Goal: Information Seeking & Learning: Learn about a topic

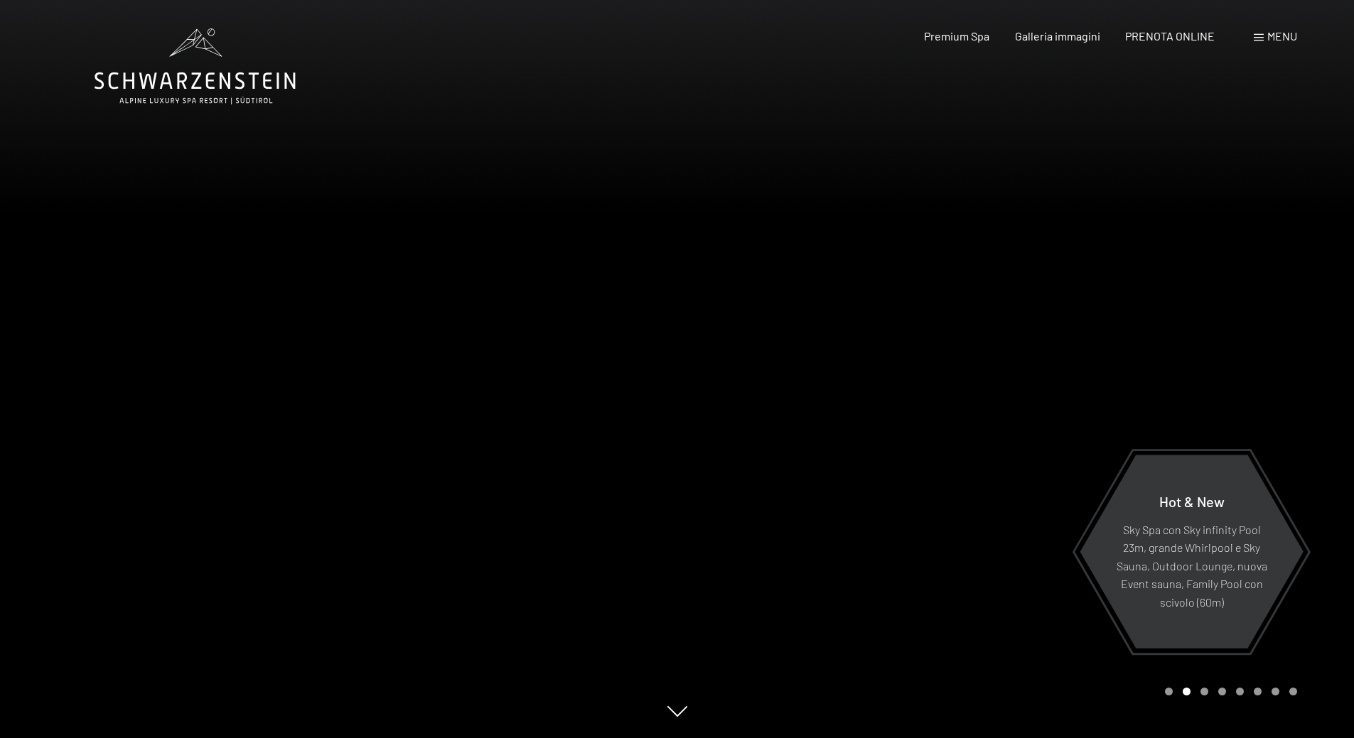
click at [825, 478] on div at bounding box center [1015, 369] width 677 height 738
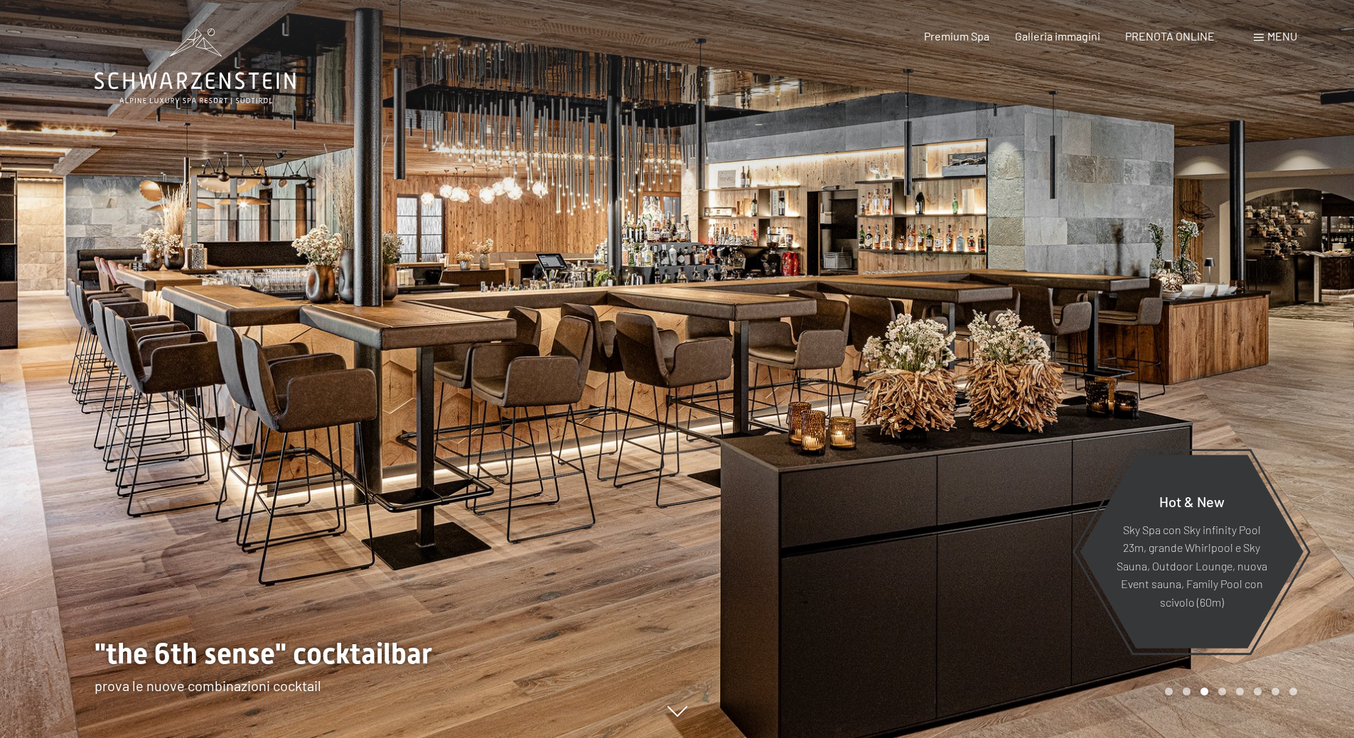
click at [868, 418] on div at bounding box center [1015, 369] width 677 height 738
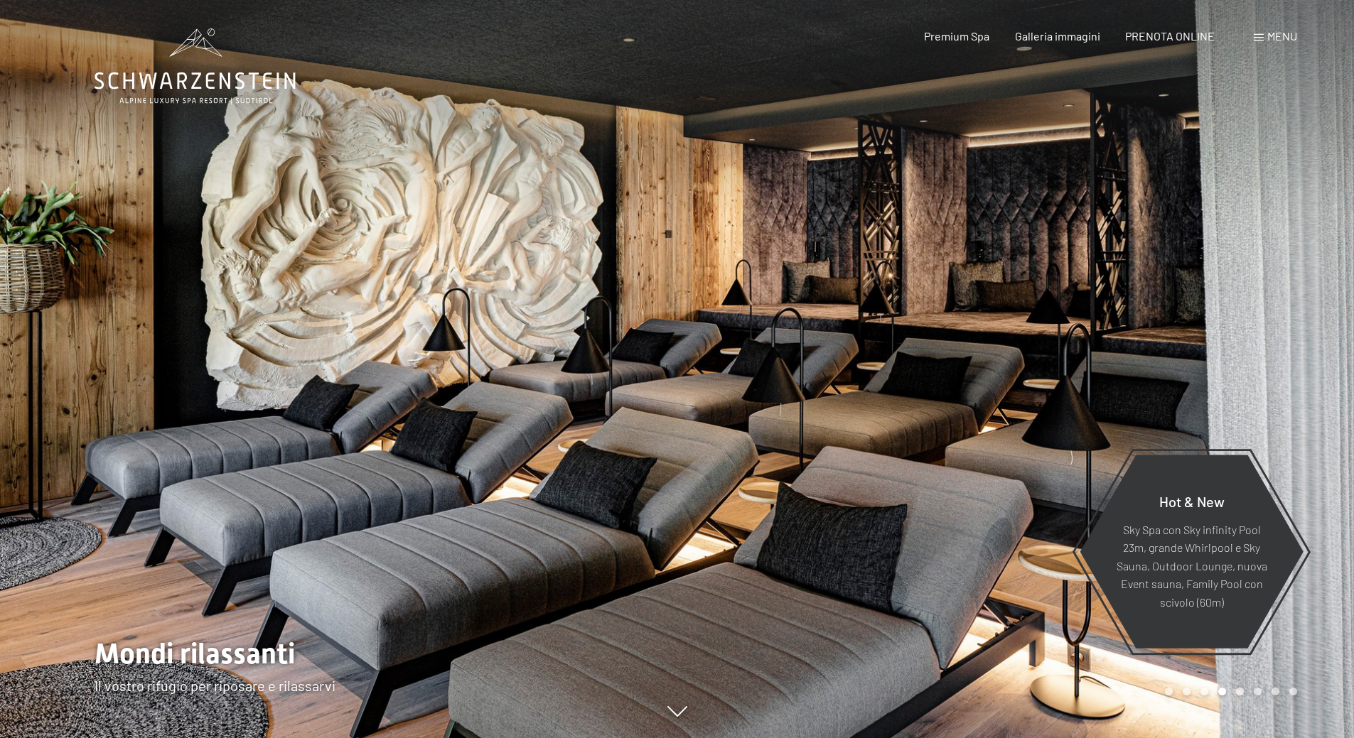
click at [868, 418] on div at bounding box center [1015, 369] width 677 height 738
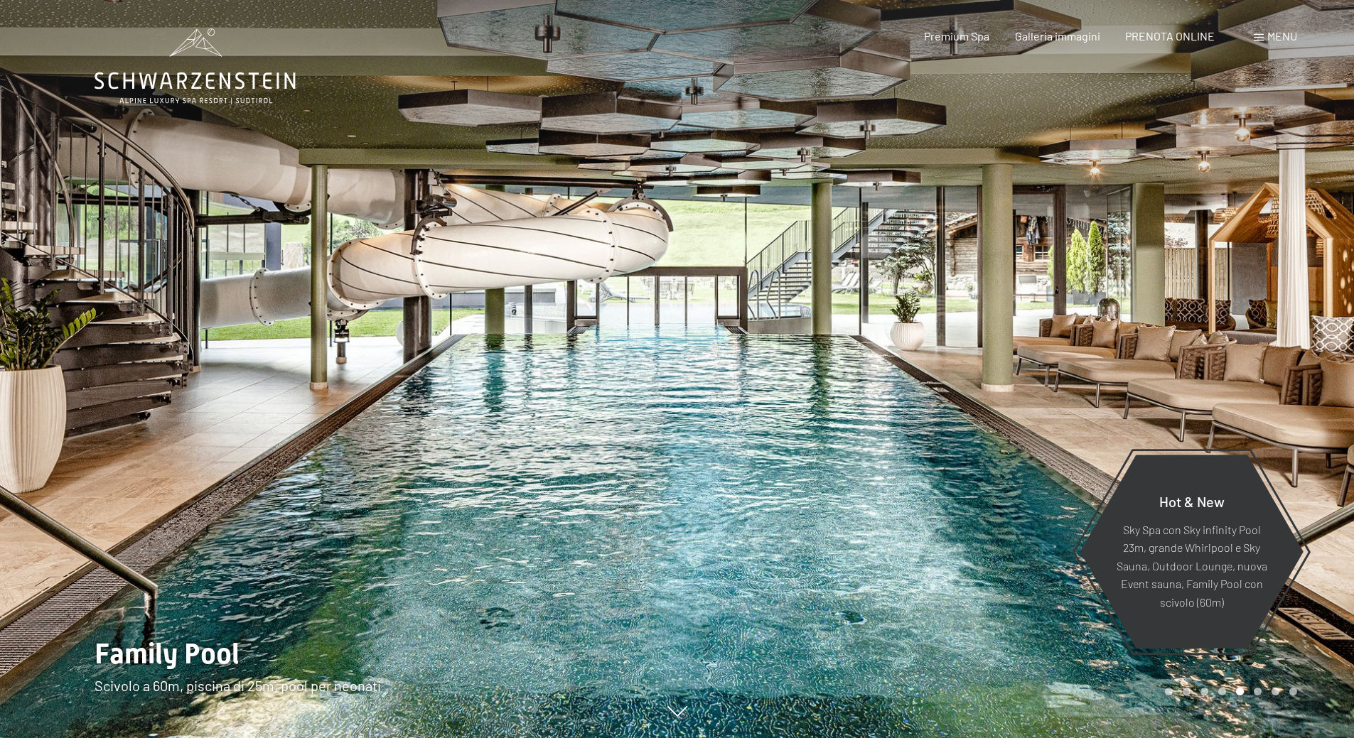
click at [868, 418] on div at bounding box center [1015, 369] width 677 height 738
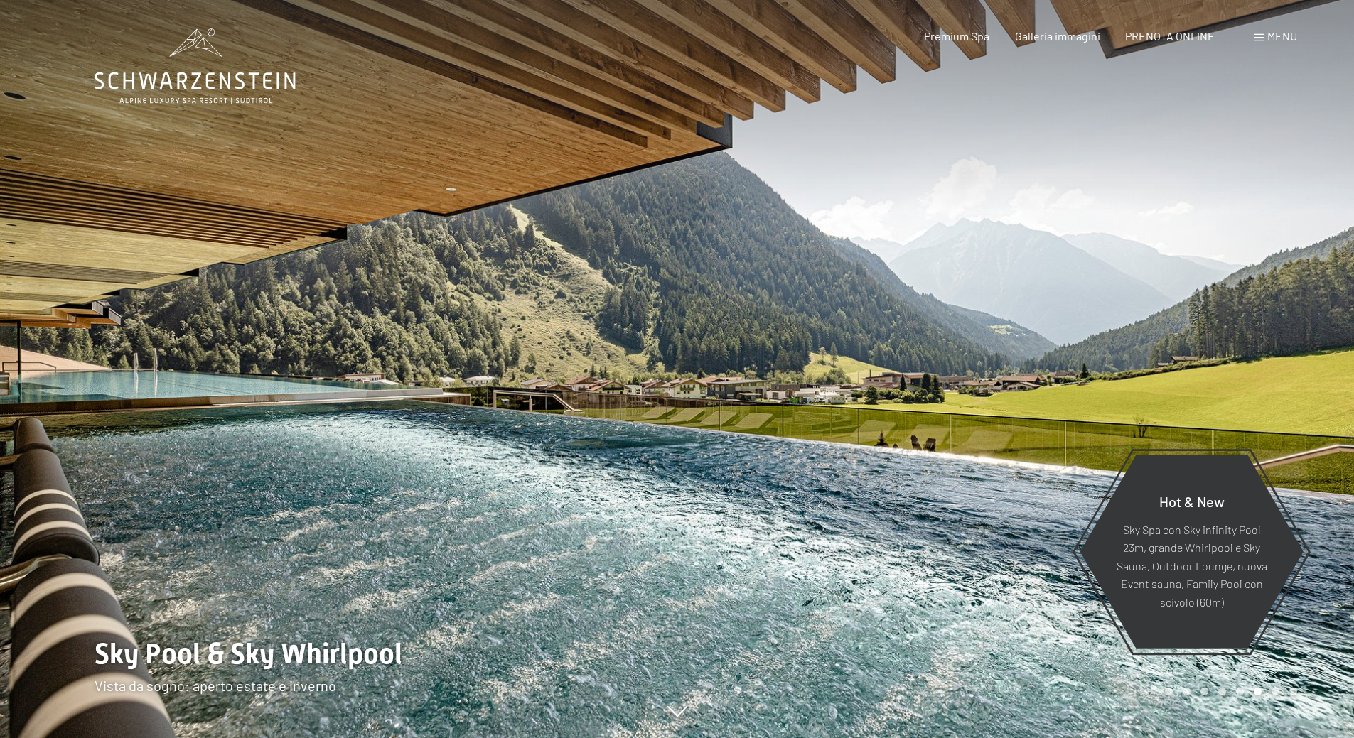
click at [868, 418] on div at bounding box center [1015, 369] width 677 height 738
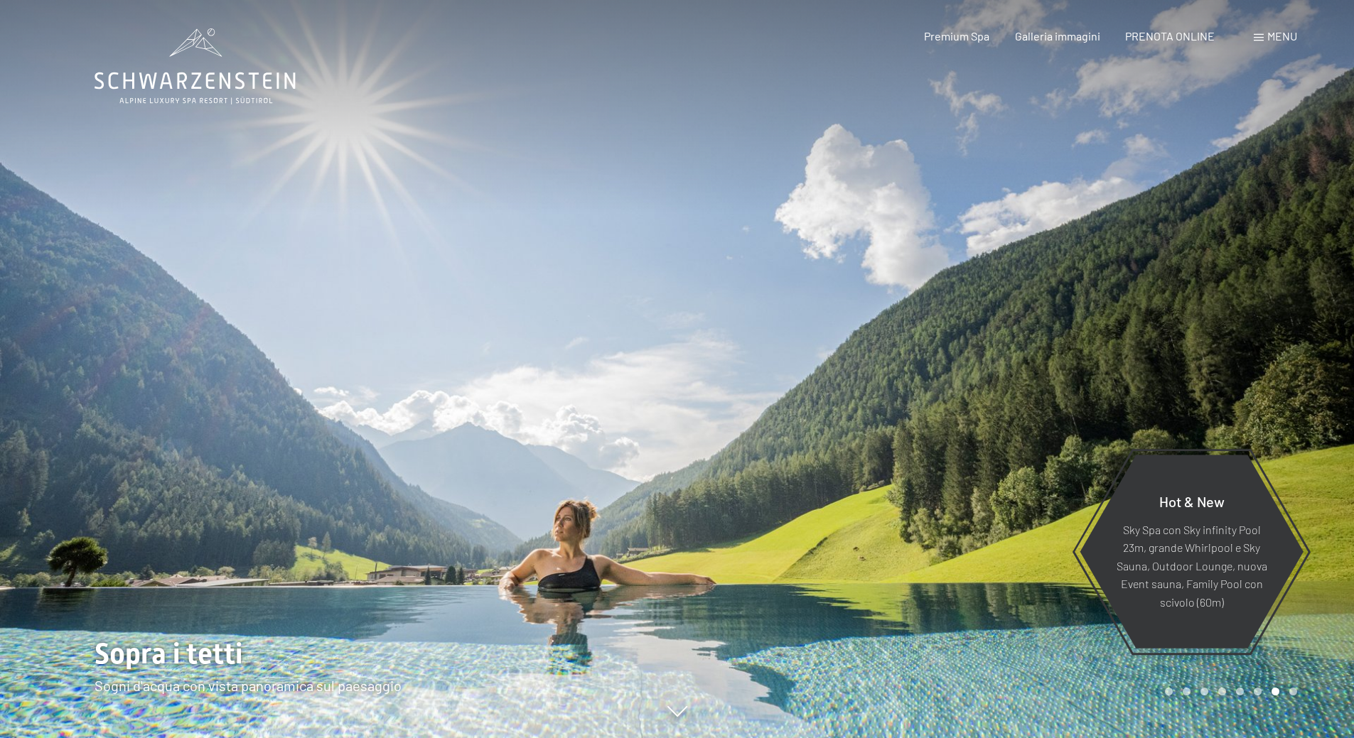
click at [868, 418] on div at bounding box center [1015, 369] width 677 height 738
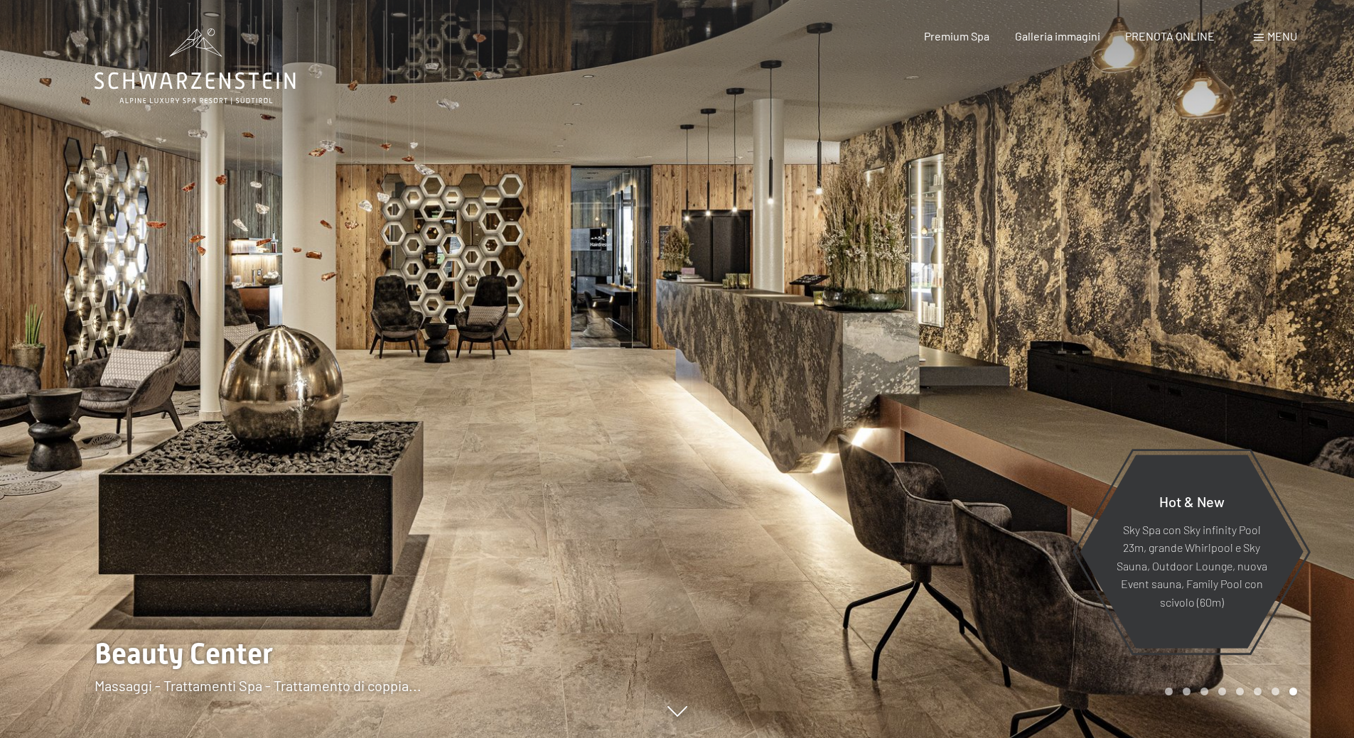
click at [868, 418] on div at bounding box center [1015, 369] width 677 height 738
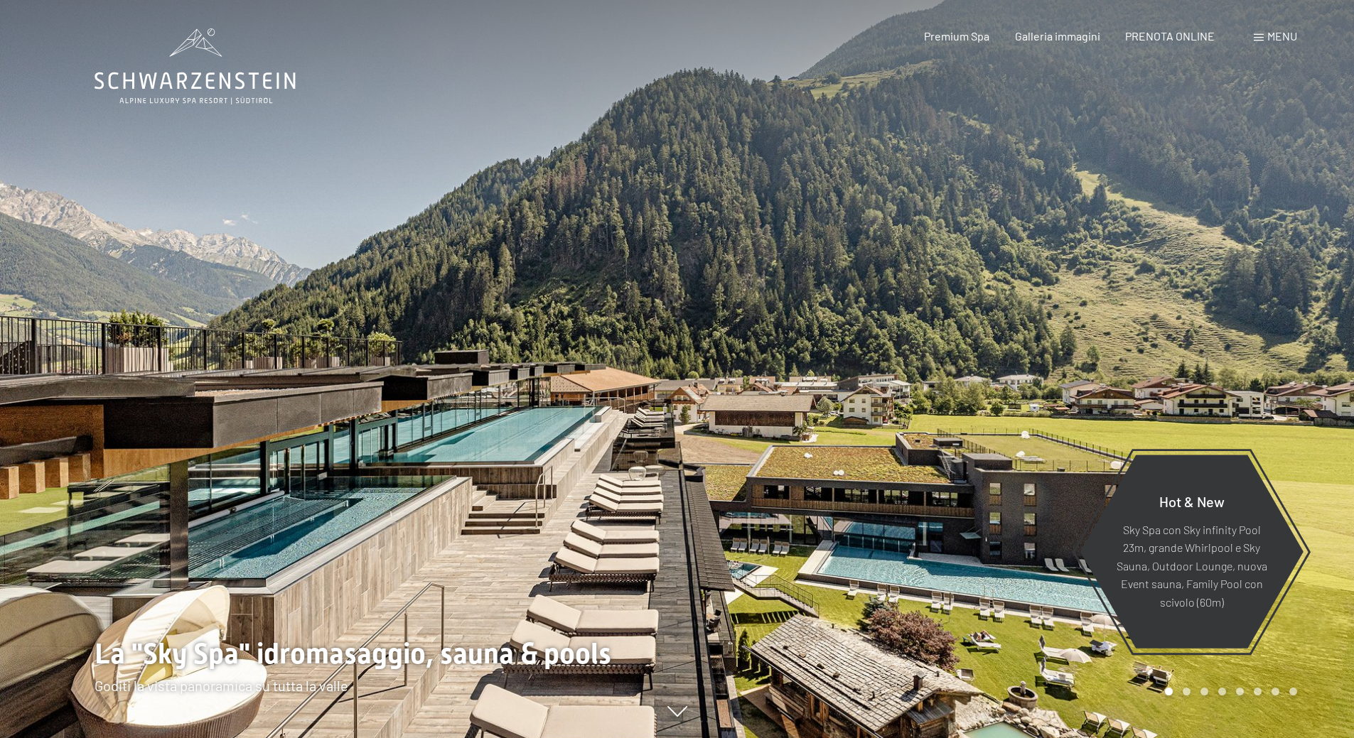
click at [1, 419] on div at bounding box center [338, 369] width 677 height 738
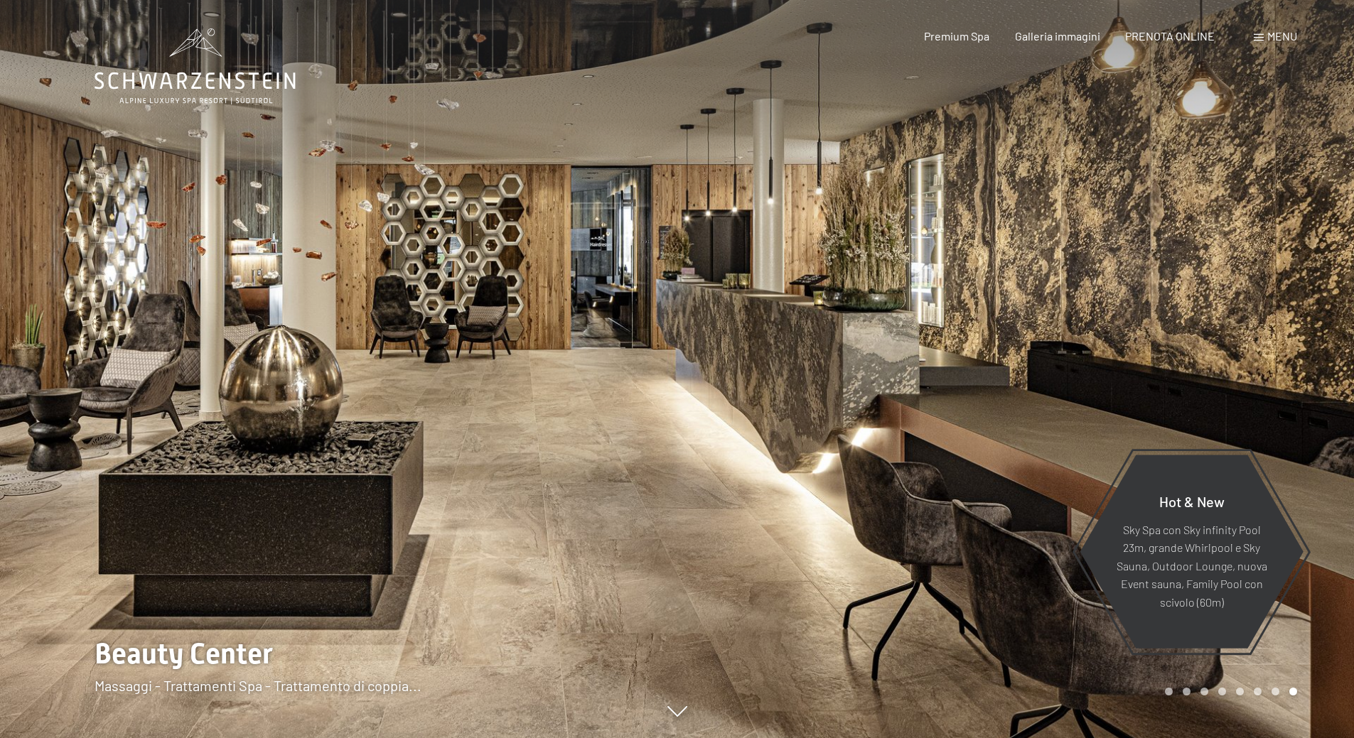
click at [1004, 323] on div at bounding box center [1015, 369] width 677 height 738
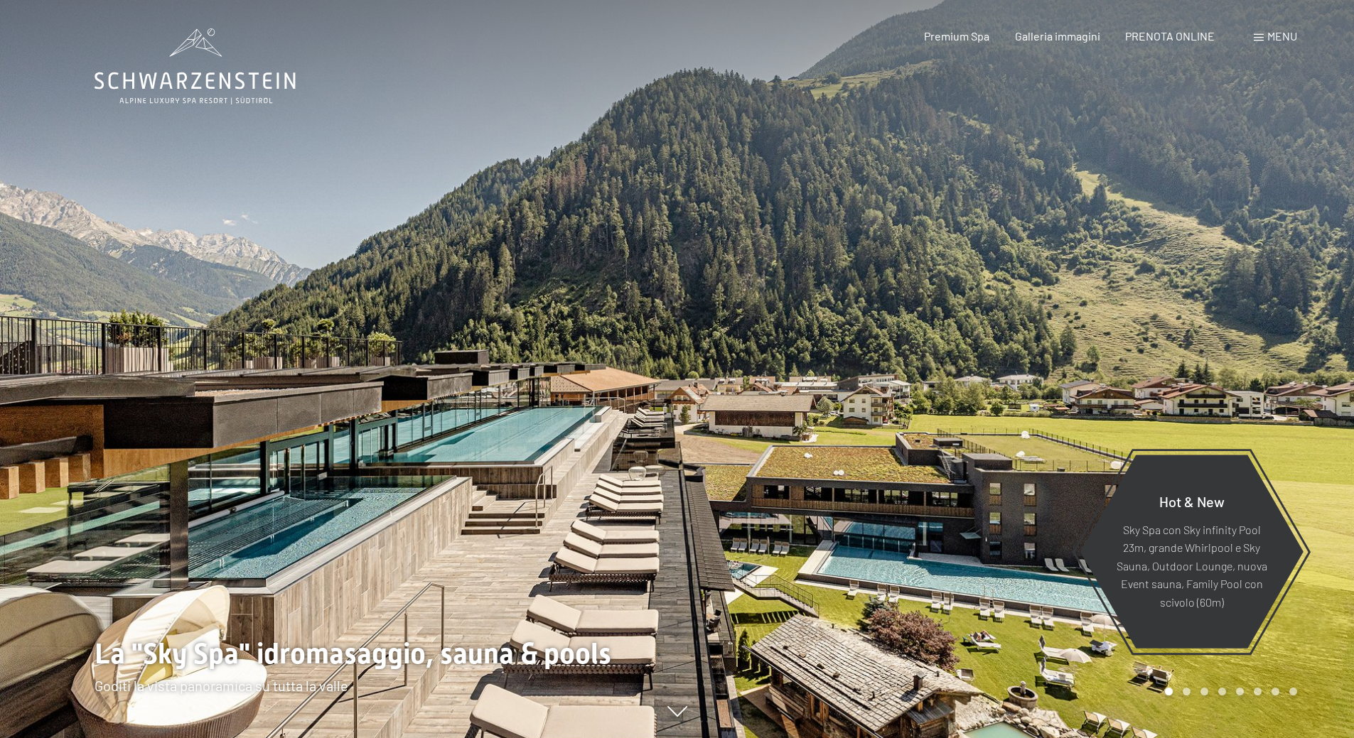
click at [1023, 322] on div at bounding box center [1015, 369] width 677 height 738
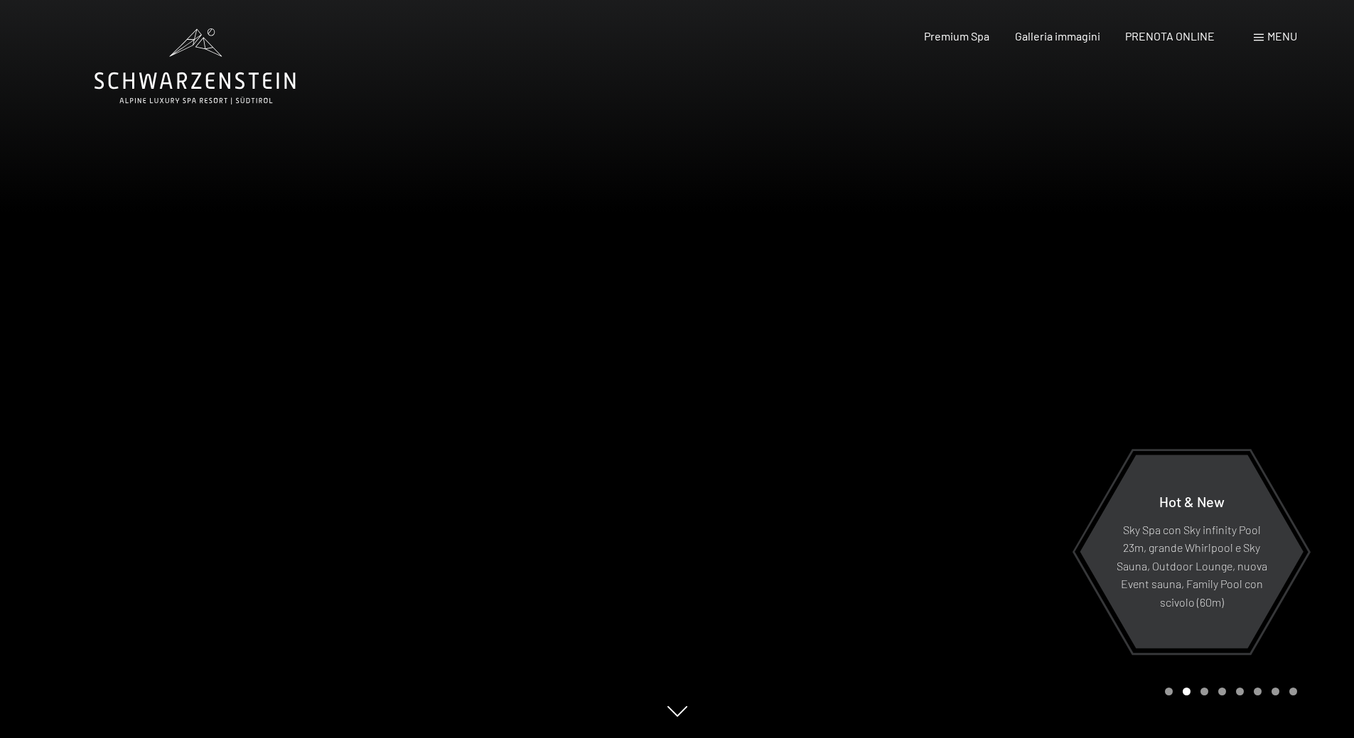
click at [1026, 322] on div at bounding box center [1015, 369] width 677 height 738
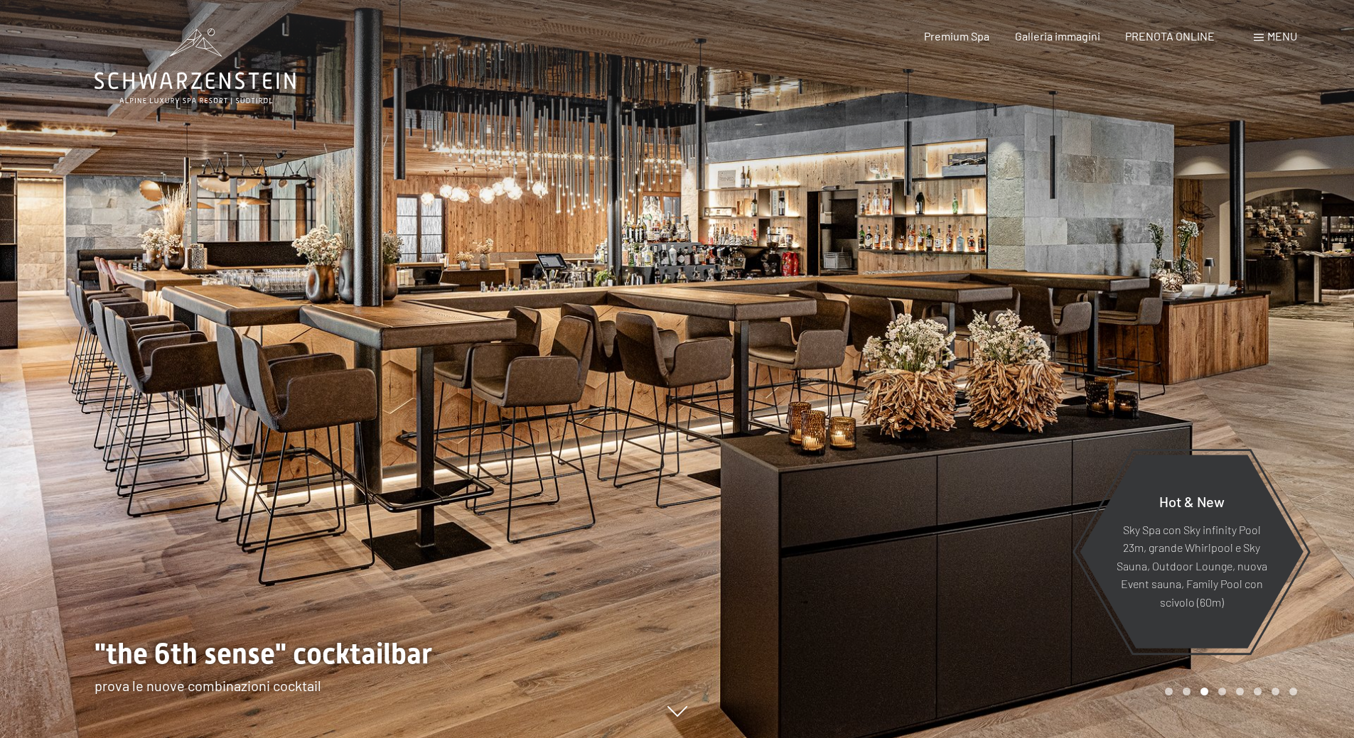
click at [1022, 332] on div at bounding box center [1015, 369] width 677 height 738
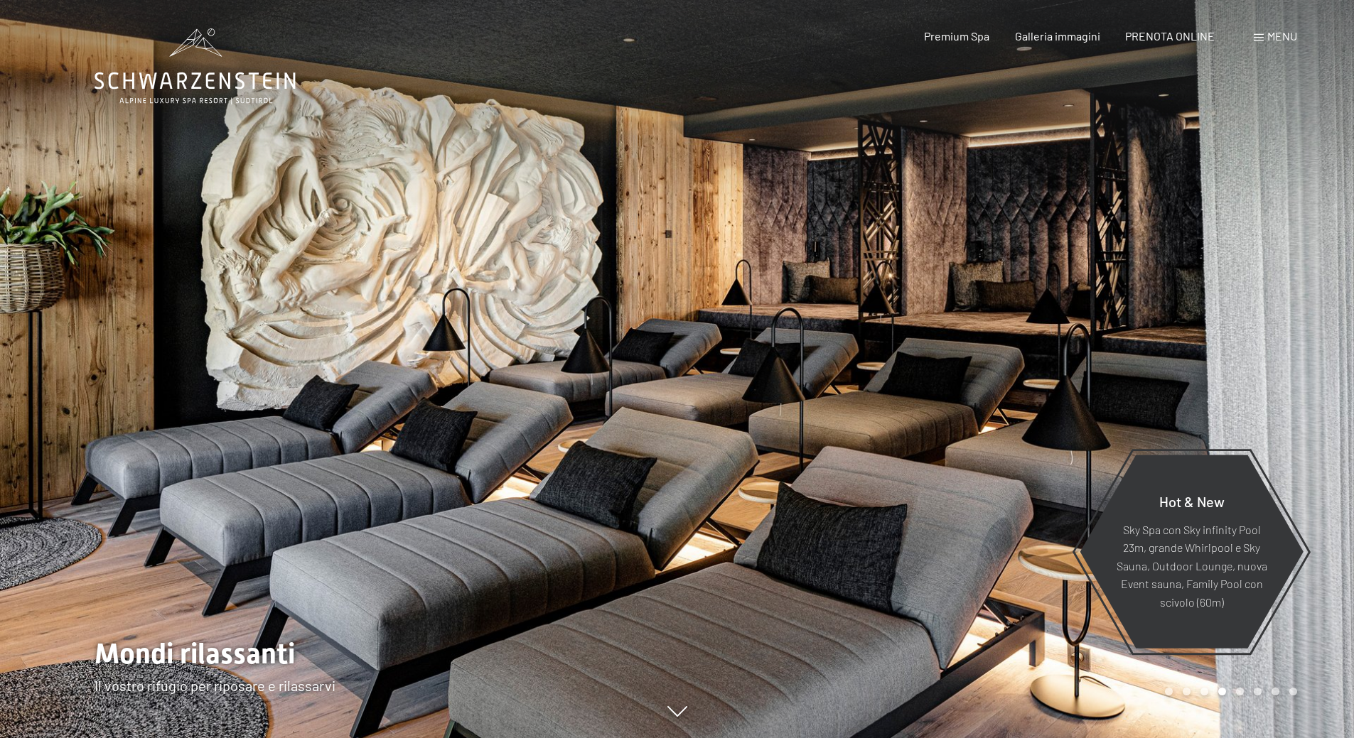
click at [1022, 332] on div at bounding box center [1015, 369] width 677 height 738
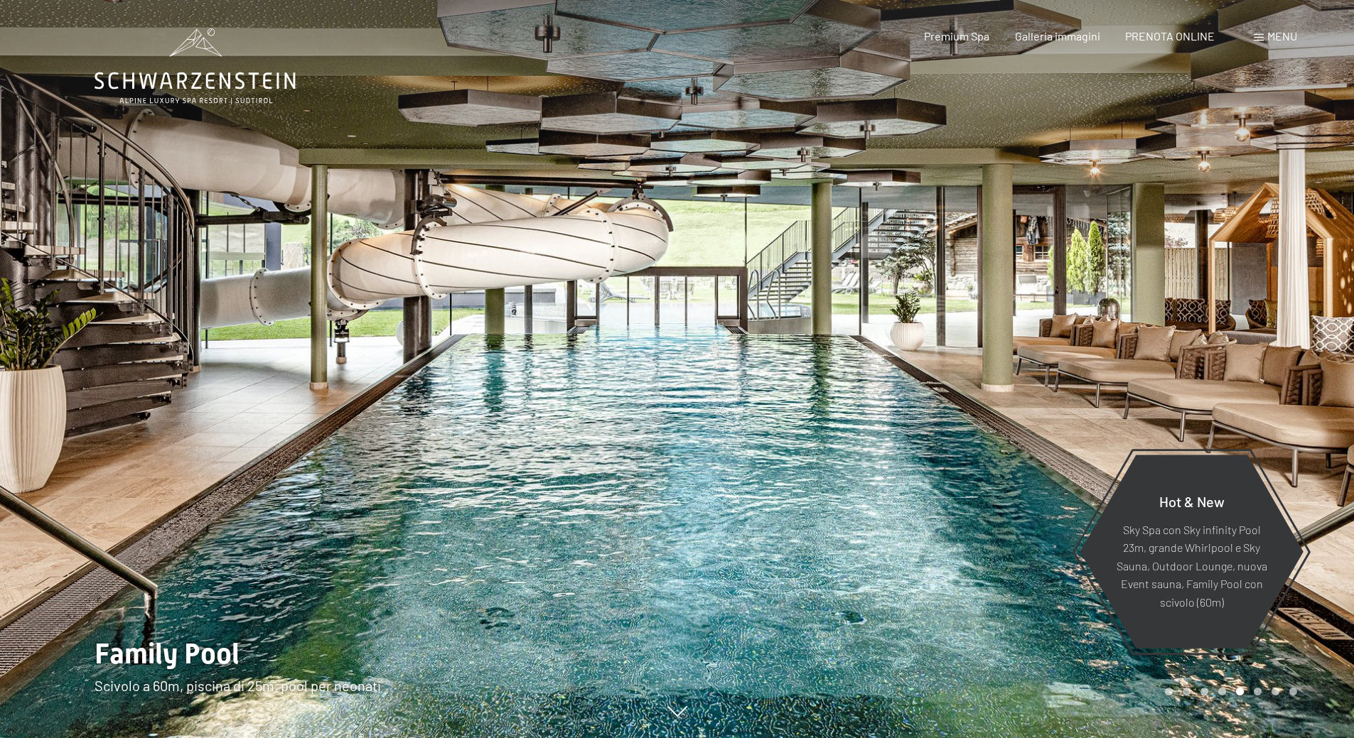
click at [1022, 332] on div at bounding box center [1015, 369] width 677 height 738
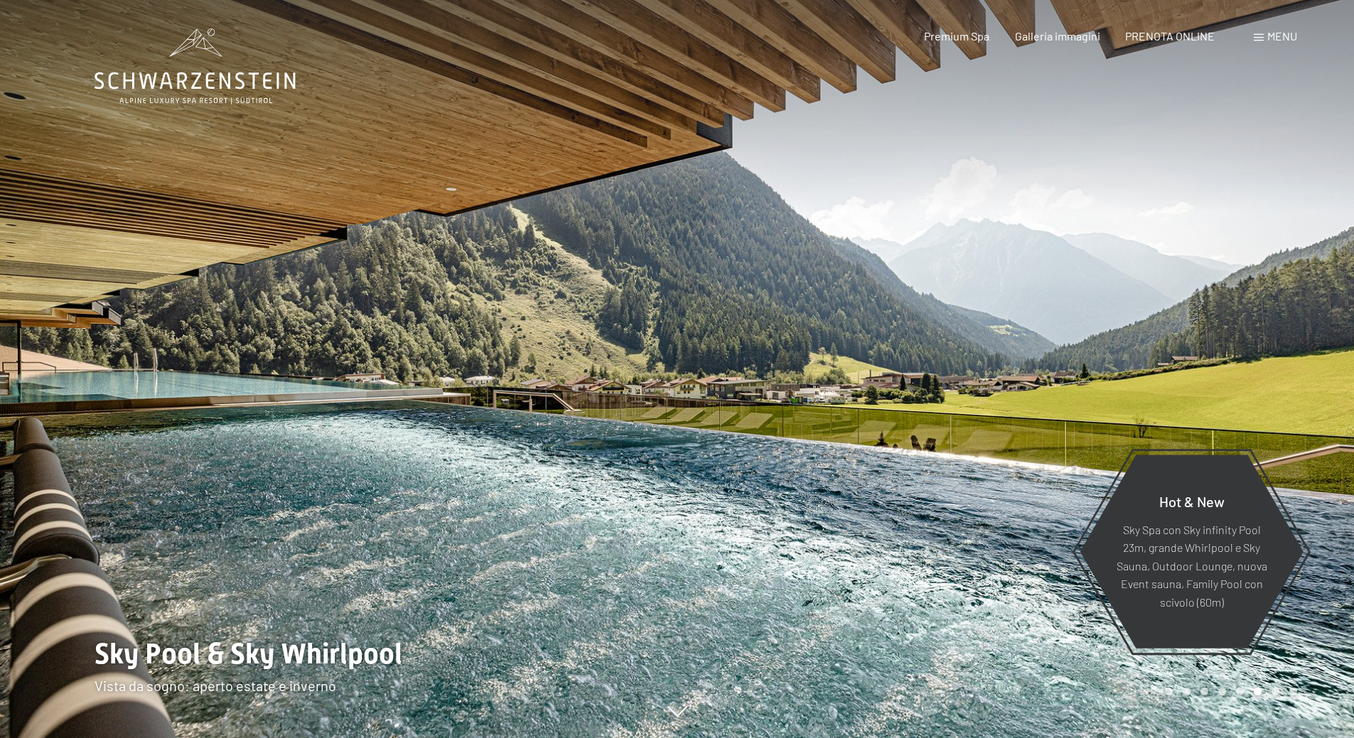
click at [1022, 332] on div at bounding box center [1015, 369] width 677 height 738
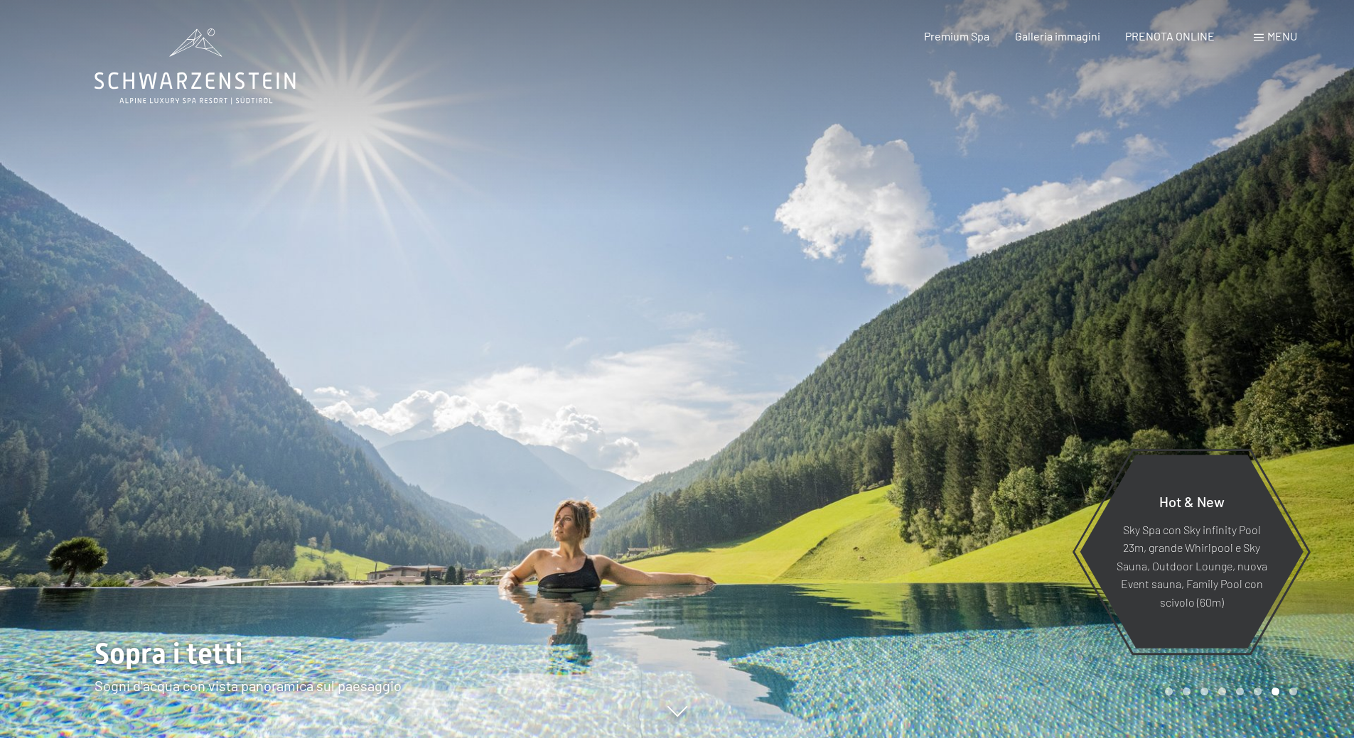
click at [642, 500] on div at bounding box center [338, 369] width 677 height 738
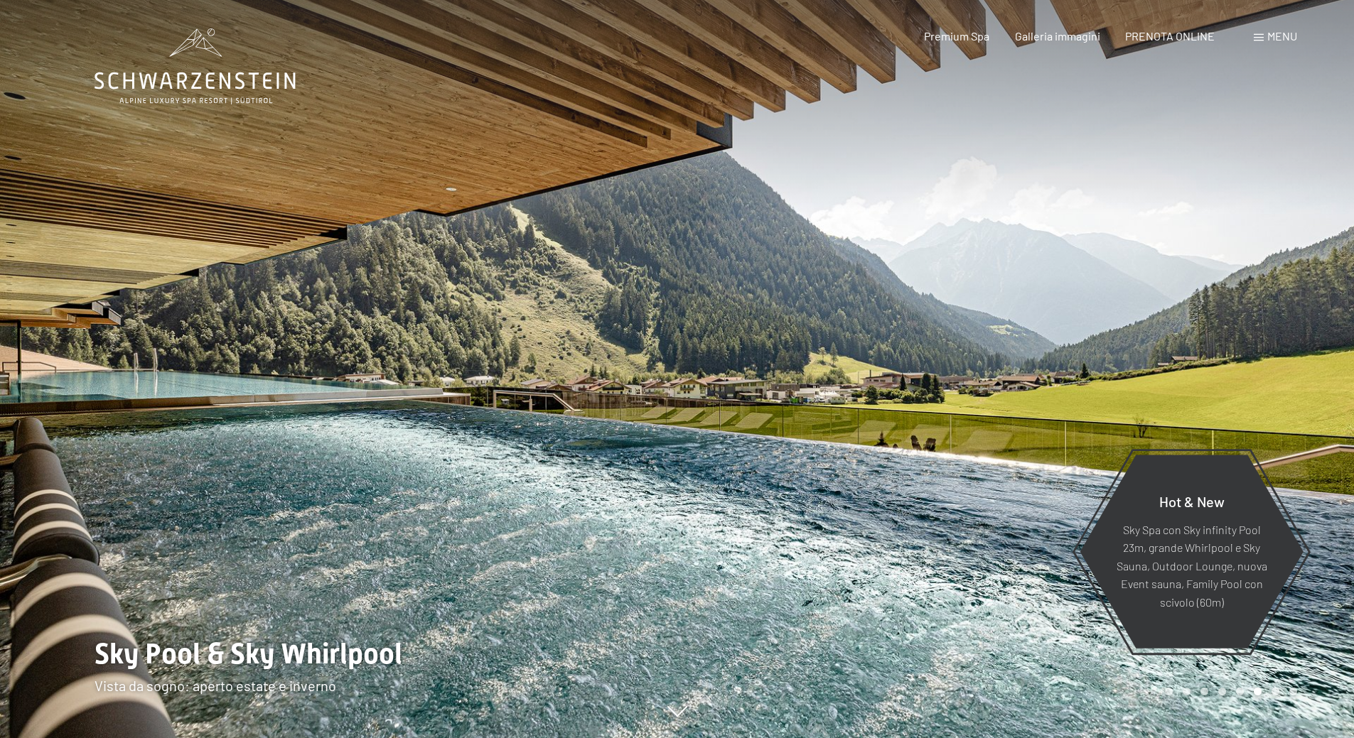
click at [740, 405] on div at bounding box center [1015, 369] width 677 height 738
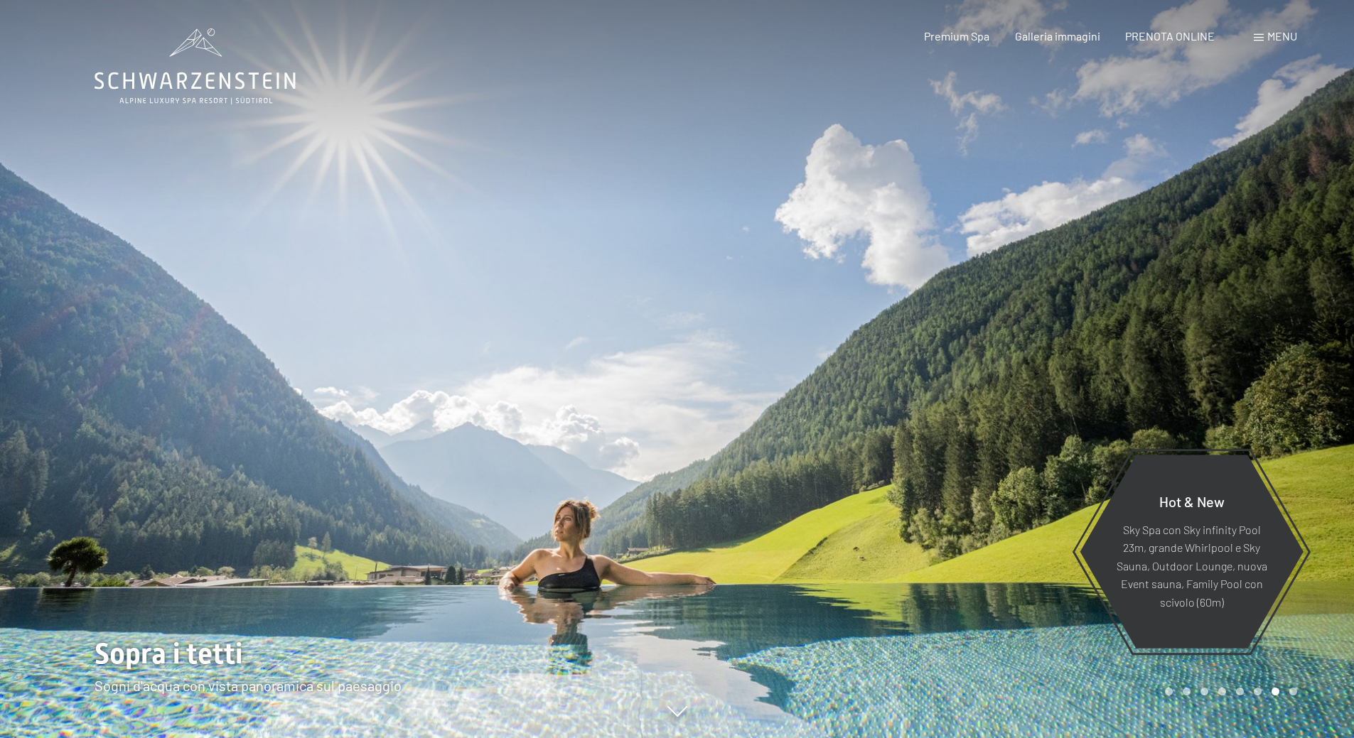
click at [740, 405] on div at bounding box center [1015, 369] width 677 height 738
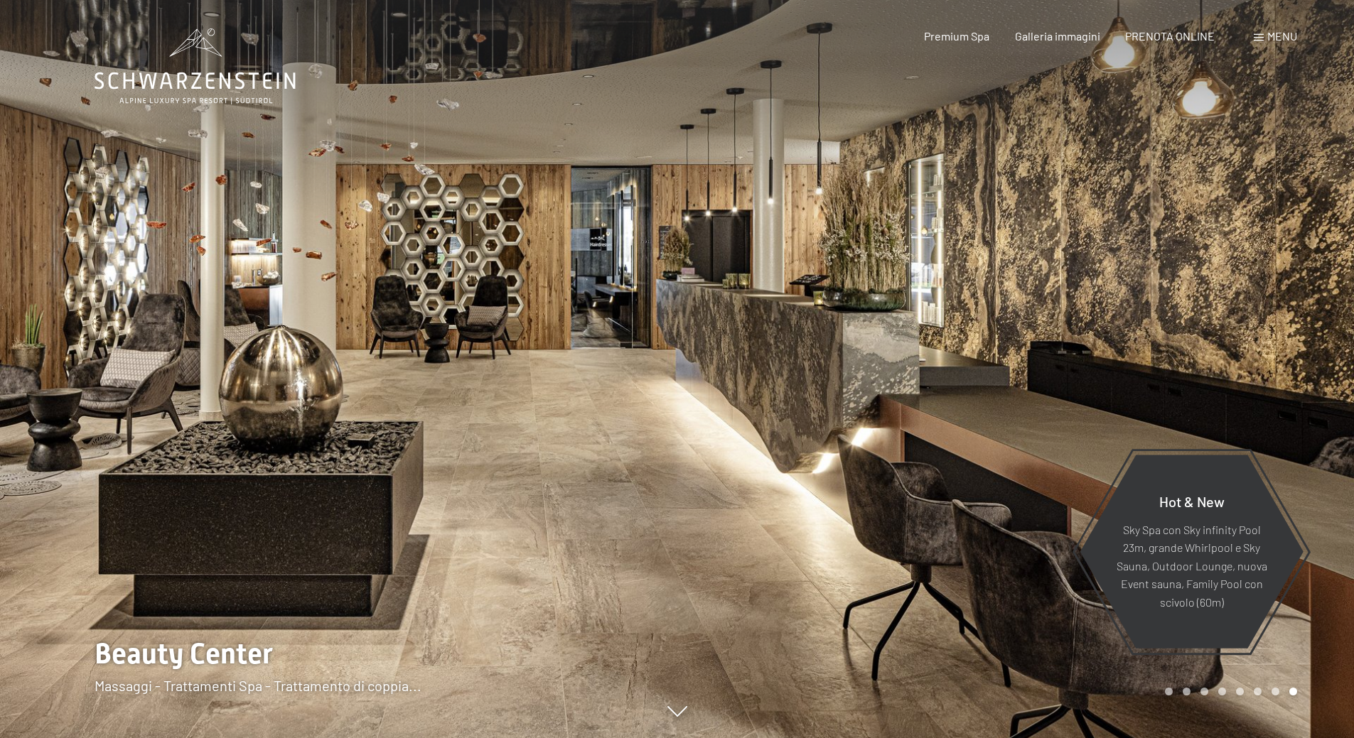
click at [786, 385] on div at bounding box center [1015, 369] width 677 height 738
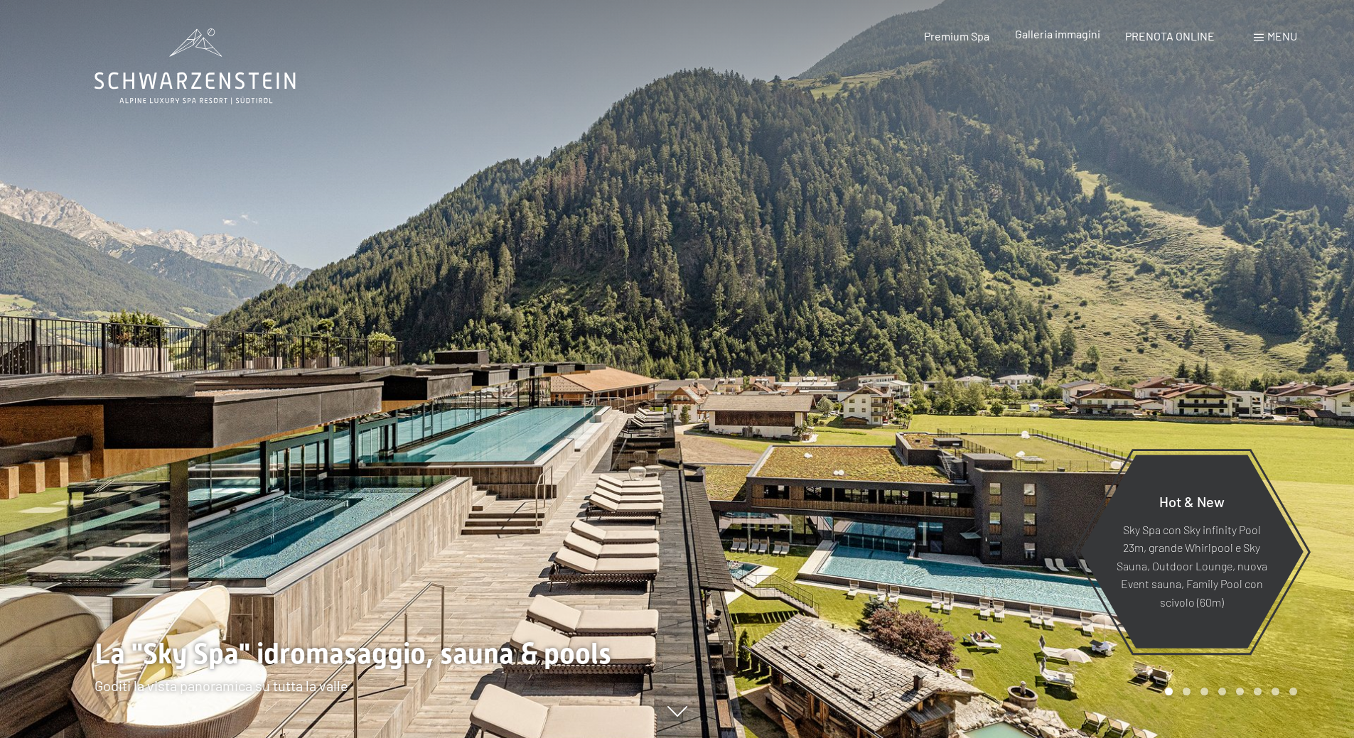
click at [1077, 27] on span "Galleria immagini" at bounding box center [1057, 34] width 85 height 14
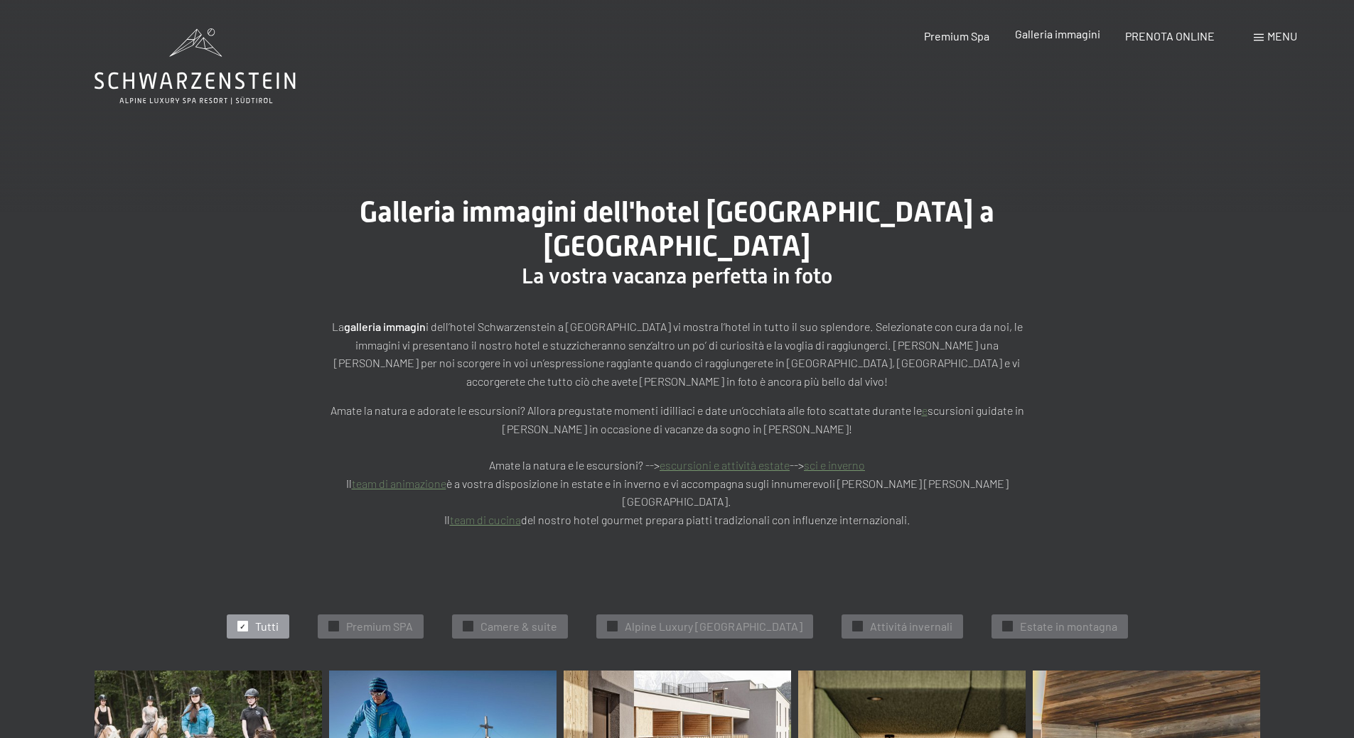
click at [1035, 35] on span "Galleria immagini" at bounding box center [1057, 34] width 85 height 14
click at [974, 37] on span "Premium Spa" at bounding box center [956, 34] width 65 height 14
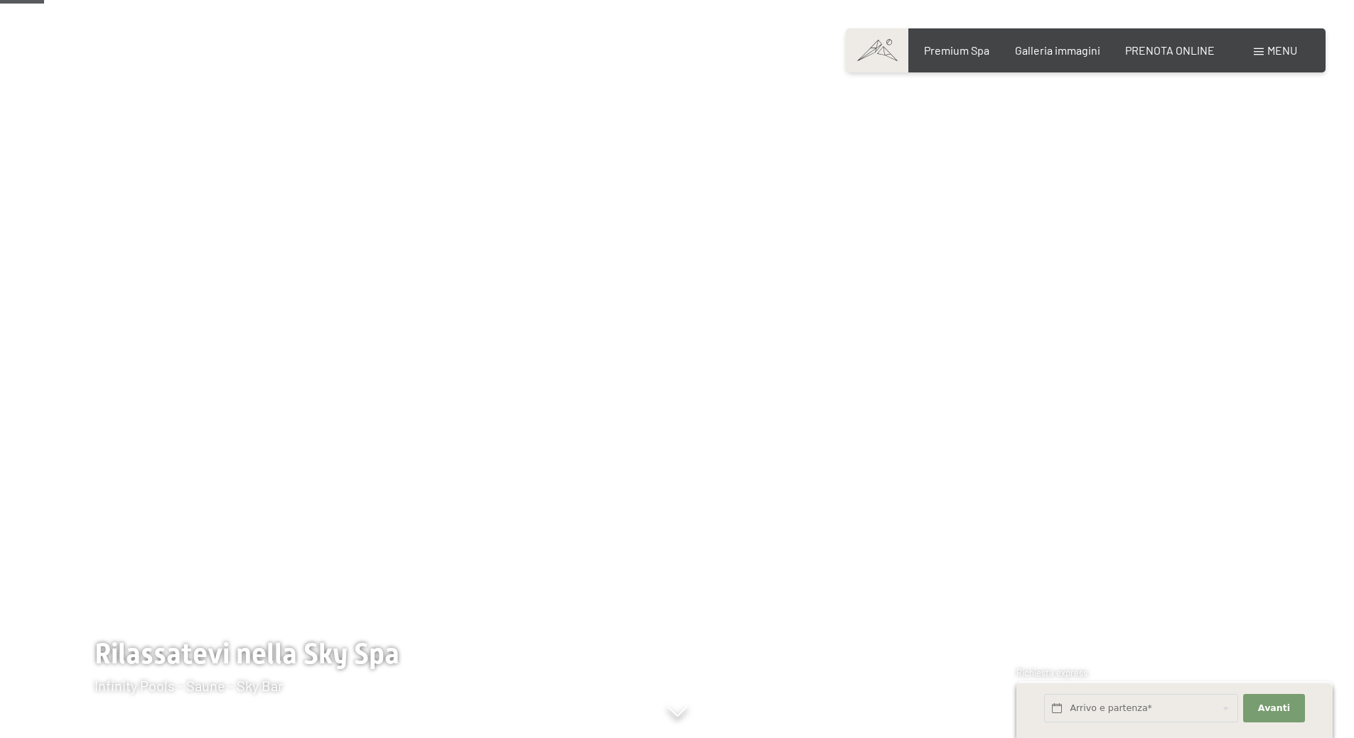
scroll to position [355, 0]
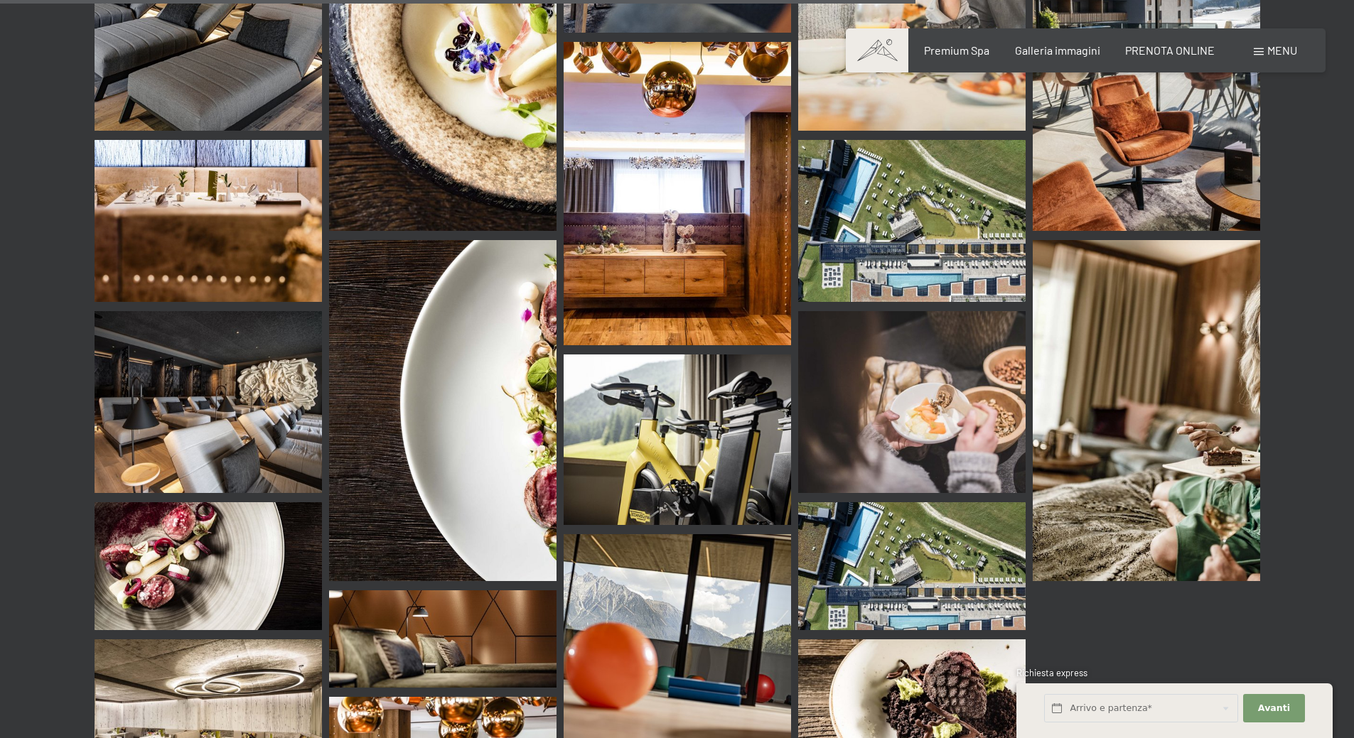
scroll to position [2065, 0]
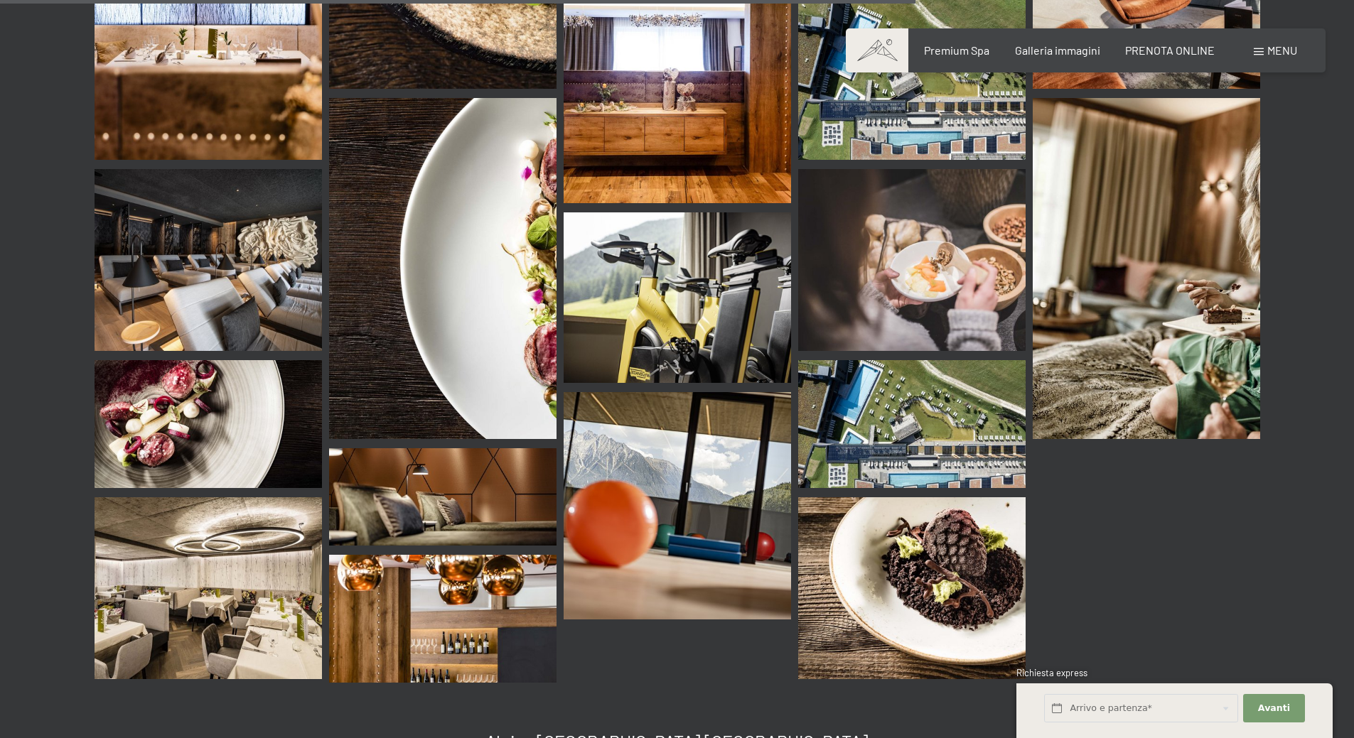
click at [922, 413] on img at bounding box center [911, 424] width 227 height 128
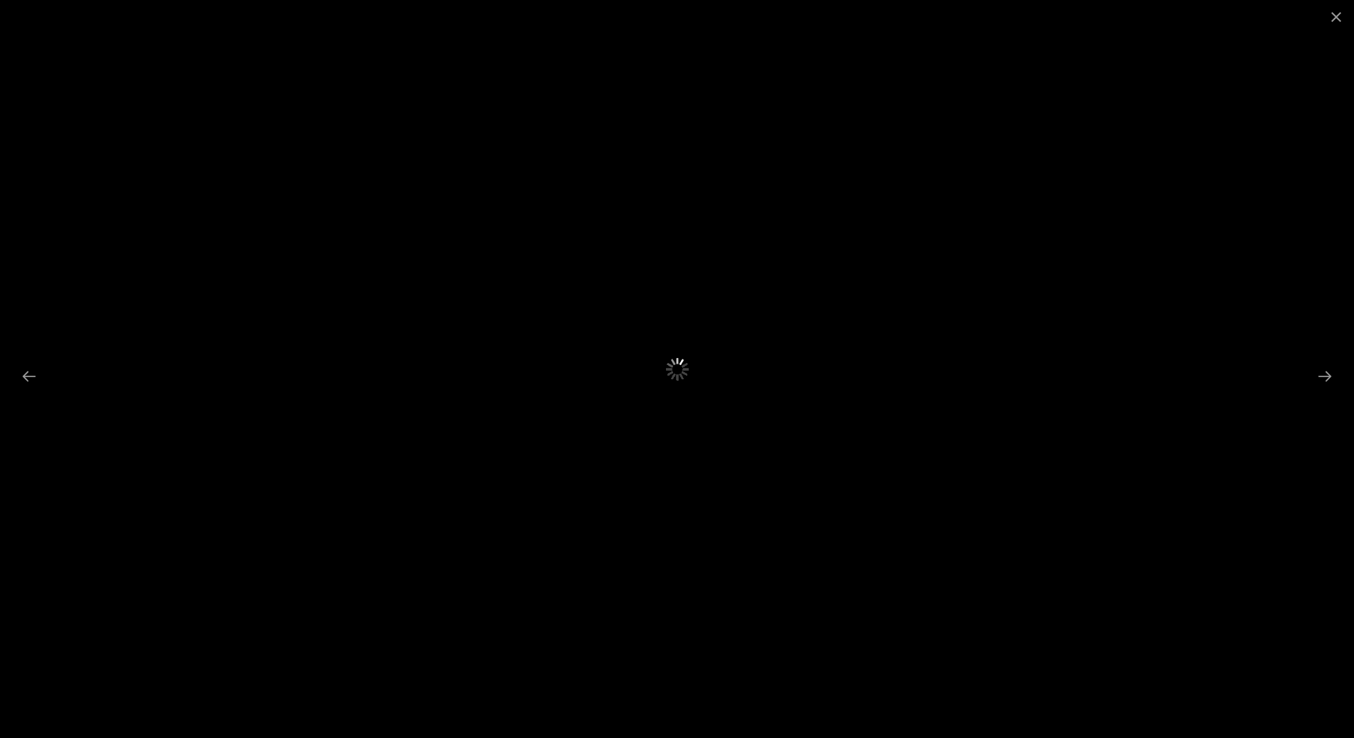
scroll to position [1639, 0]
click at [1324, 376] on button "Next slide" at bounding box center [1325, 376] width 30 height 28
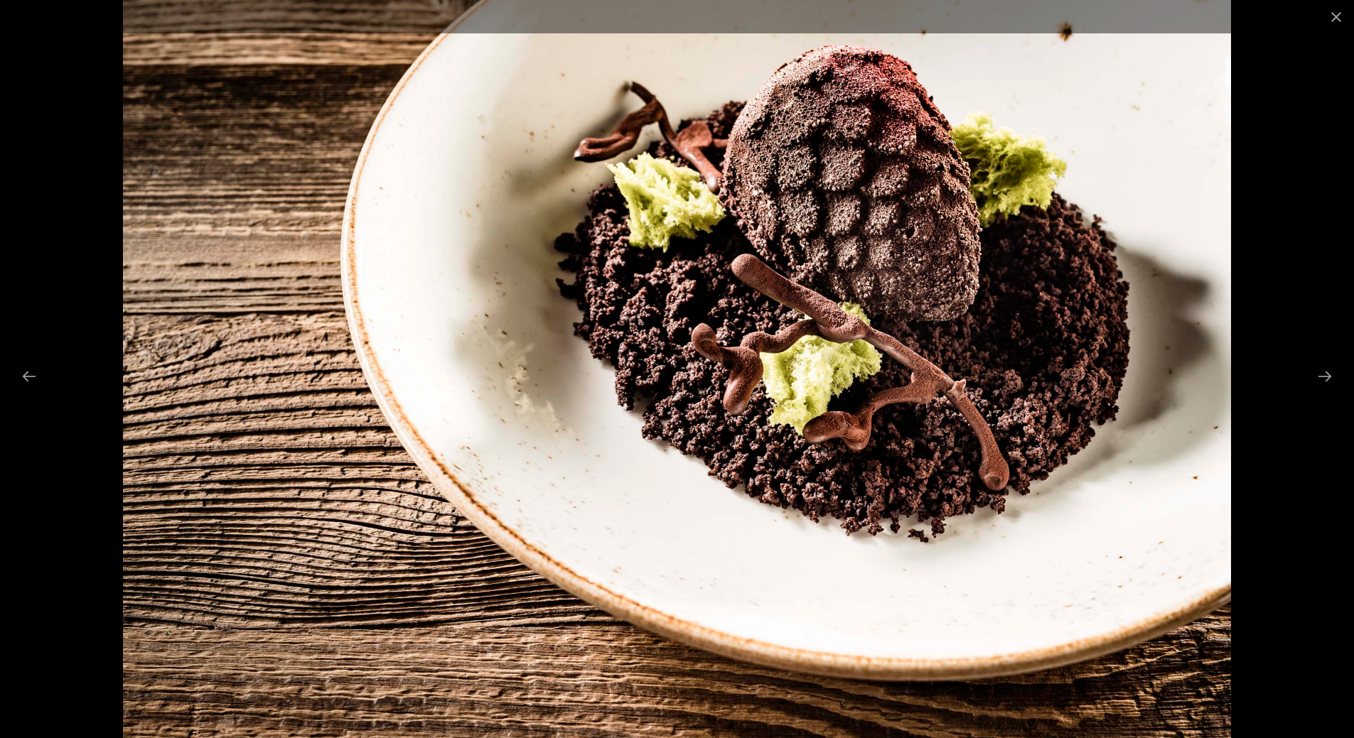
scroll to position [2492, 0]
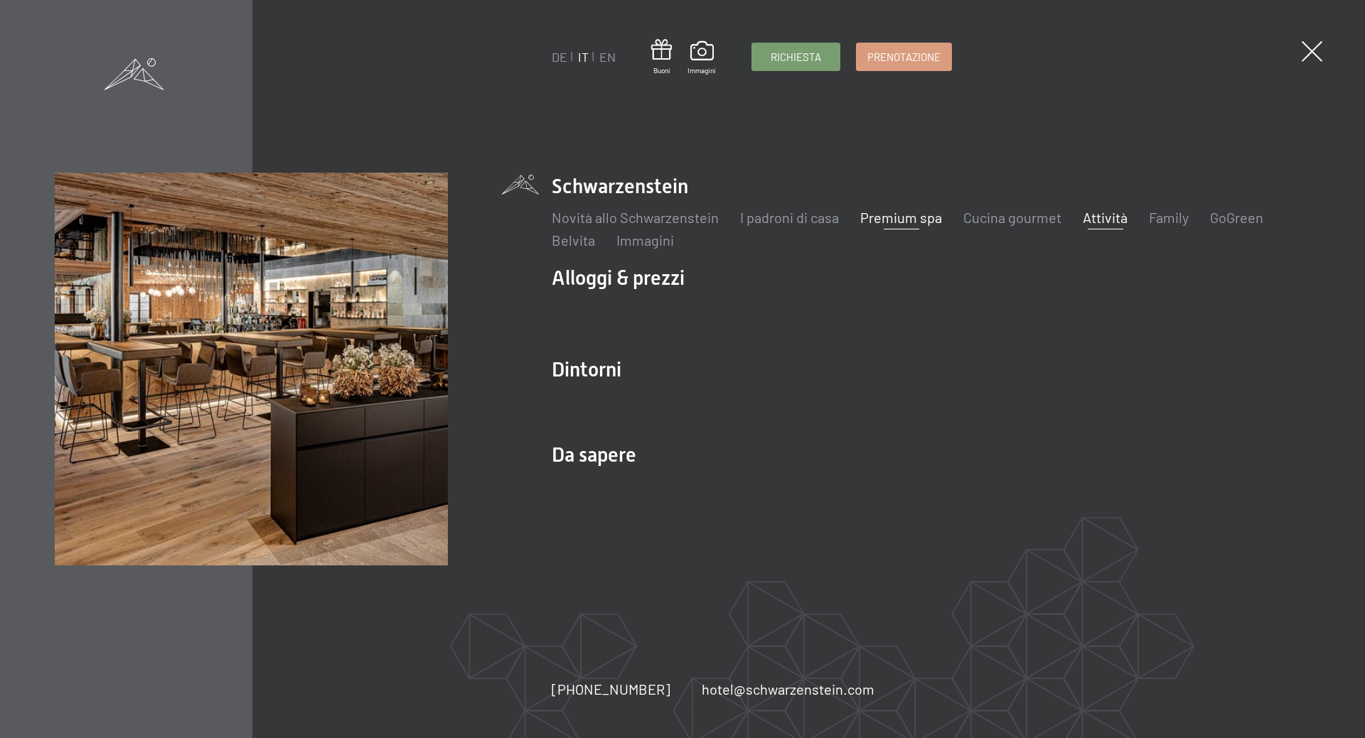
click at [1124, 217] on link "Attività" at bounding box center [1104, 217] width 45 height 17
click at [1109, 219] on link "Attività" at bounding box center [1104, 217] width 45 height 17
click at [570, 246] on link "Belvita" at bounding box center [573, 240] width 43 height 17
click at [565, 247] on link "Belvita" at bounding box center [573, 240] width 43 height 17
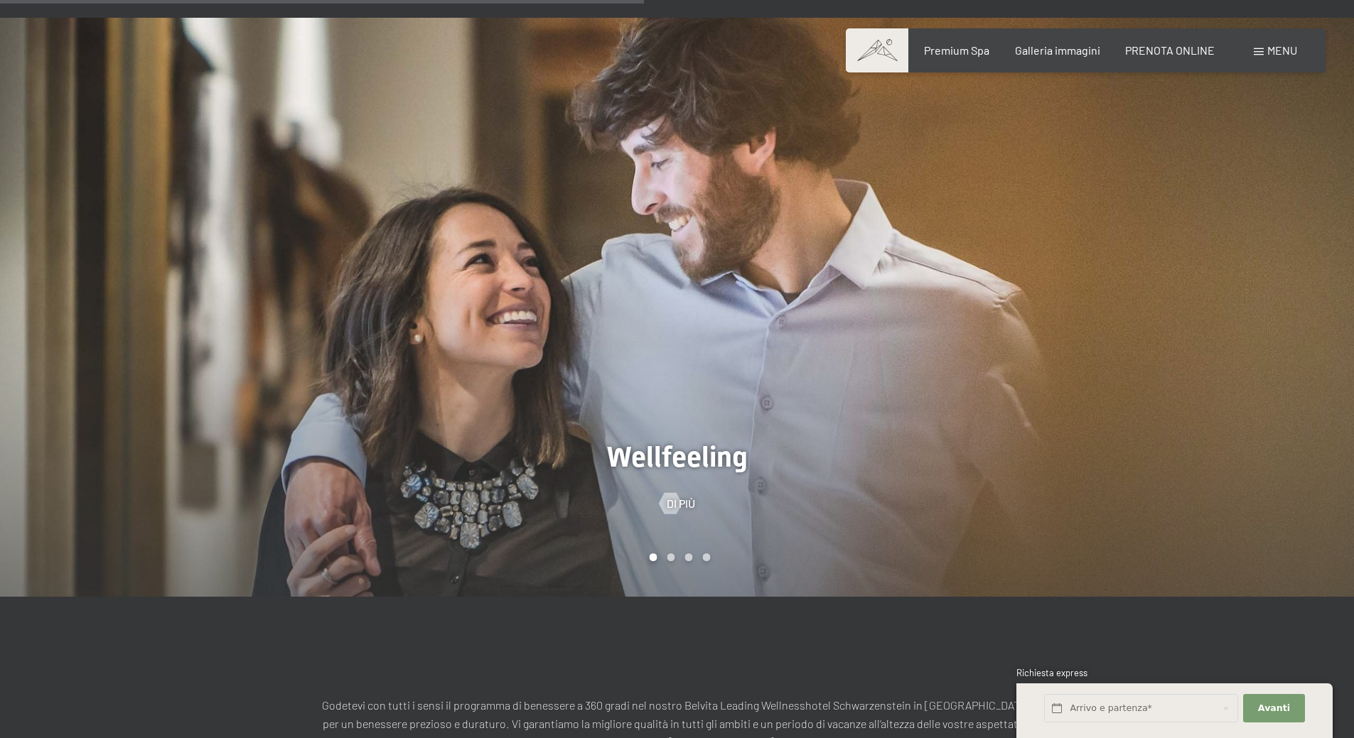
scroll to position [924, 0]
click at [1035, 336] on div at bounding box center [1015, 308] width 677 height 580
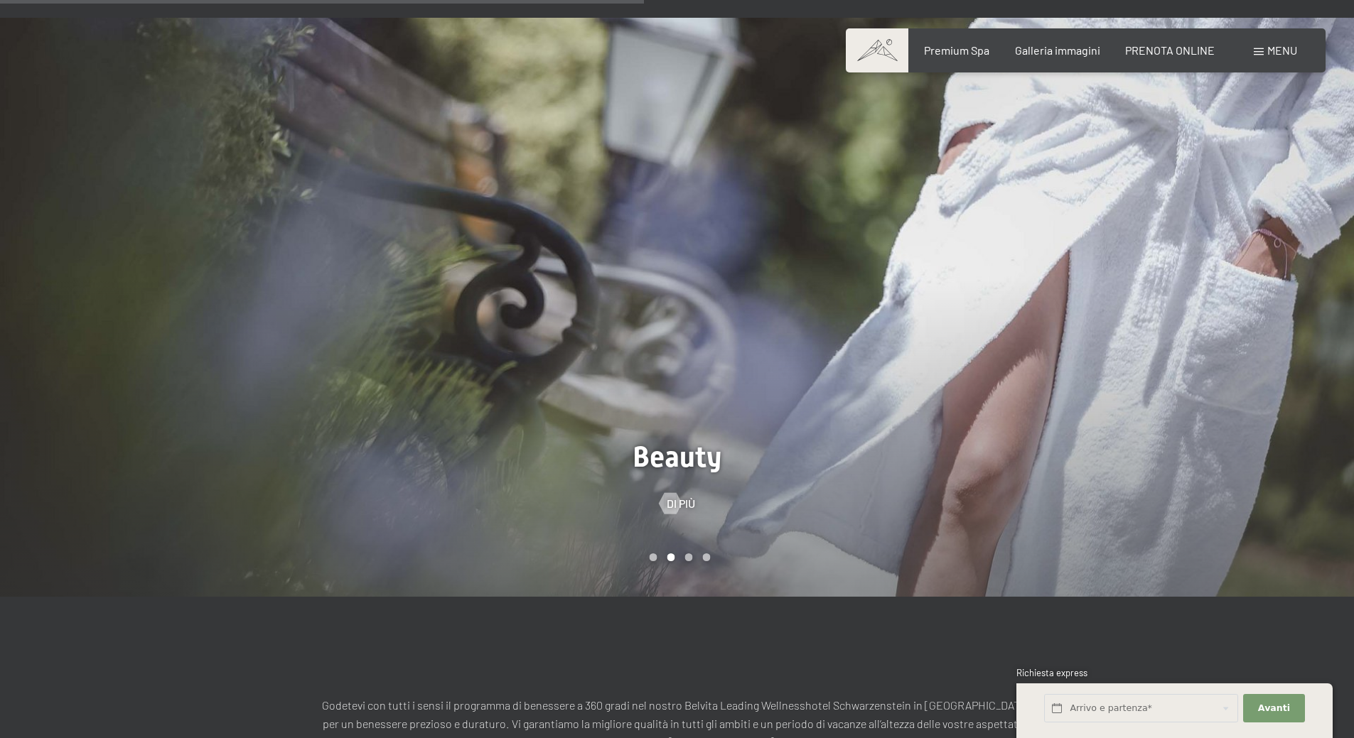
scroll to position [0, 0]
click at [1042, 330] on div at bounding box center [1015, 308] width 677 height 580
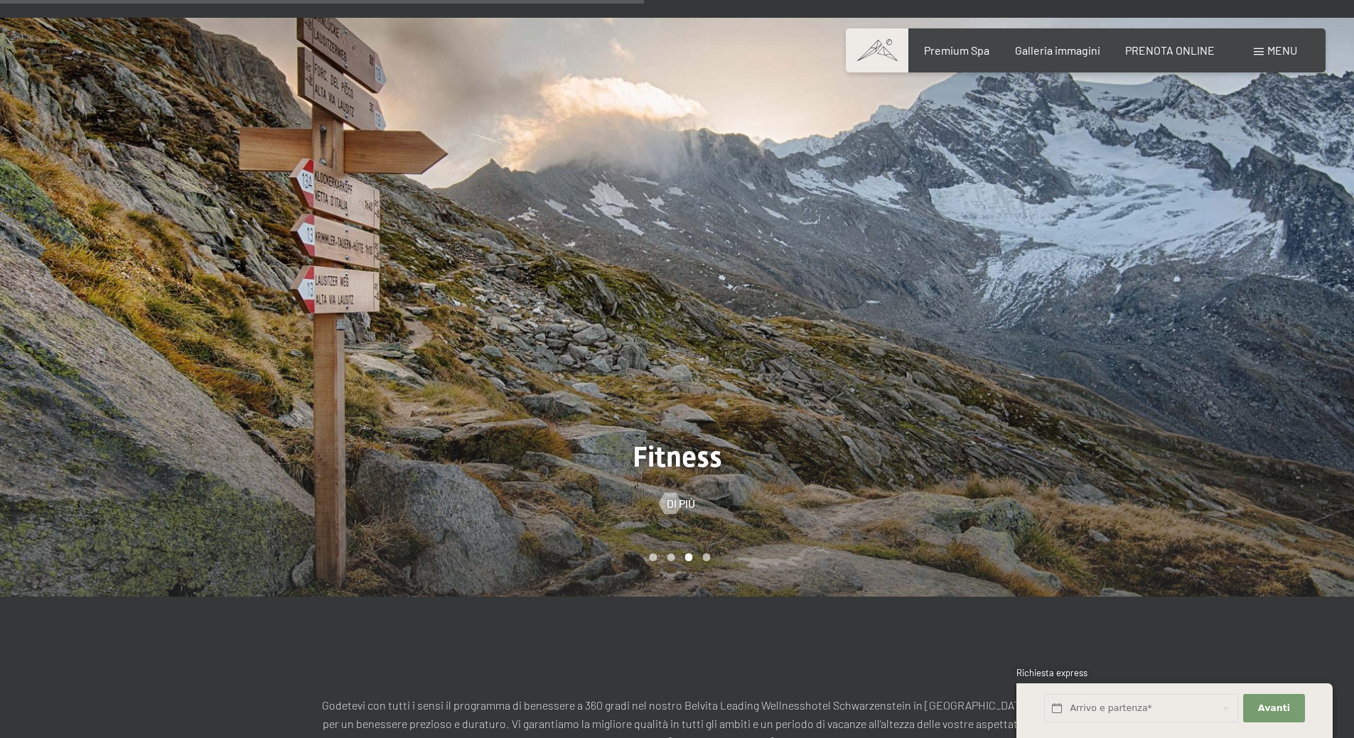
scroll to position [853, 0]
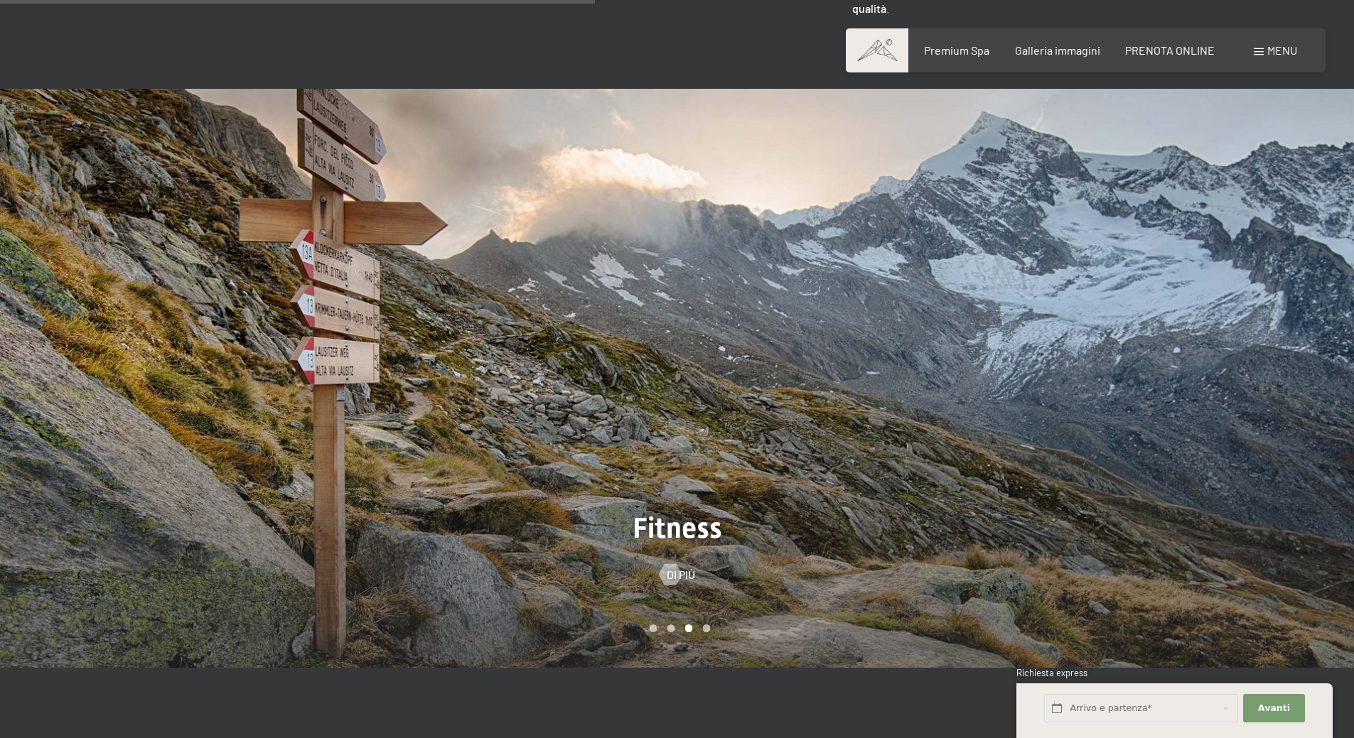
click at [1042, 330] on div at bounding box center [1015, 379] width 677 height 580
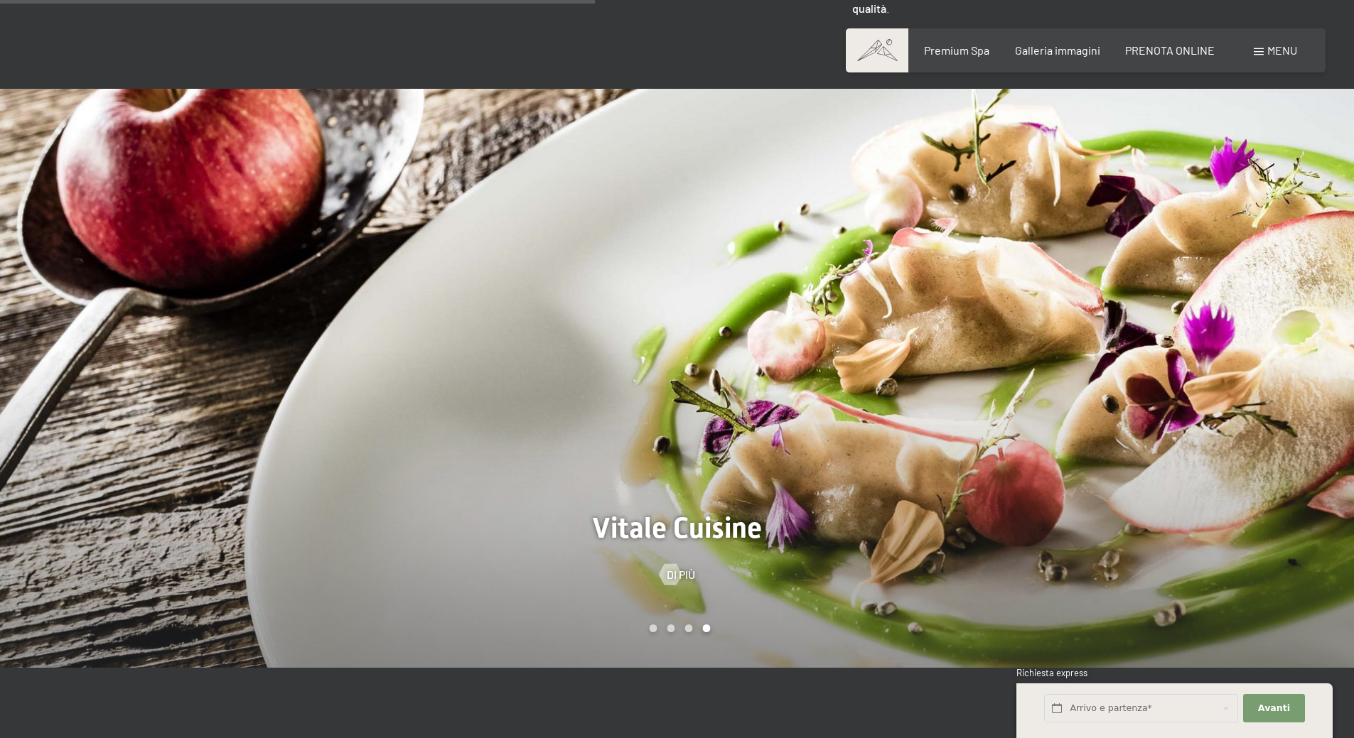
click at [1042, 330] on div at bounding box center [1015, 379] width 677 height 580
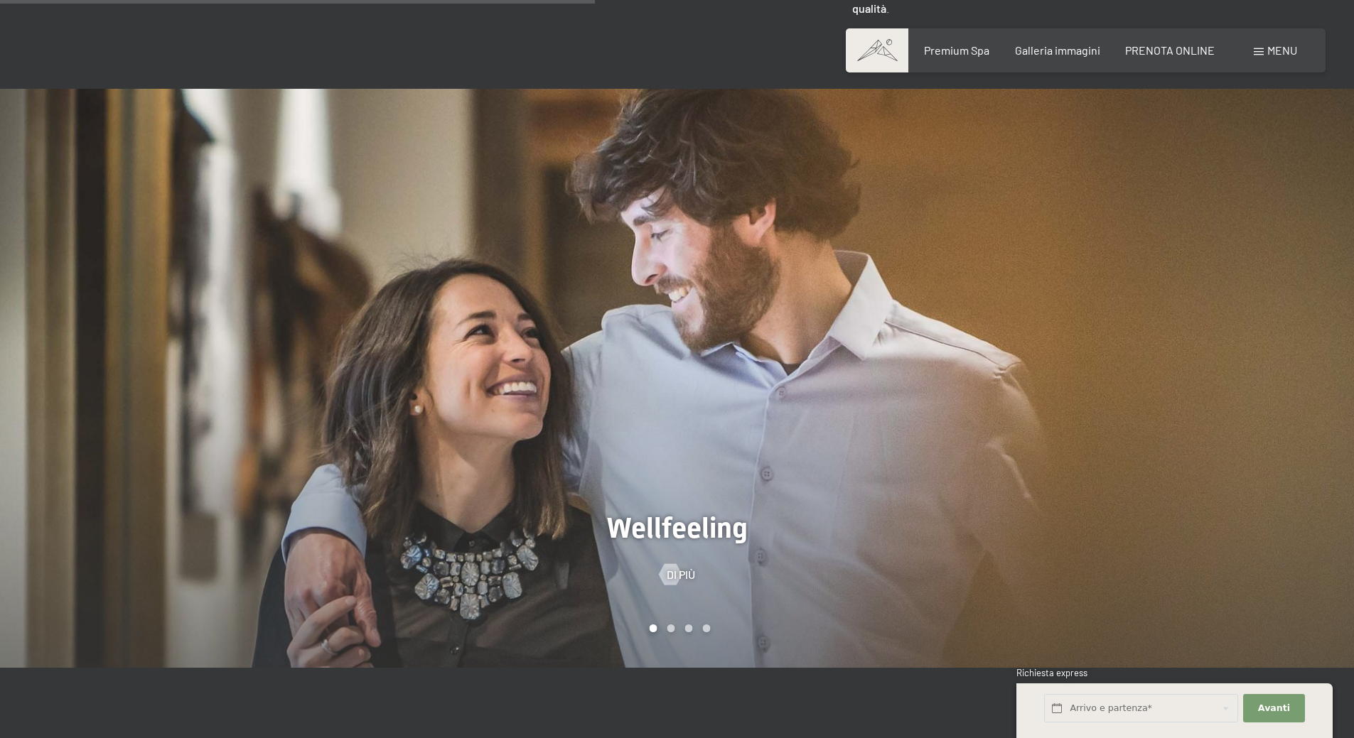
click at [1042, 330] on div at bounding box center [1015, 379] width 677 height 580
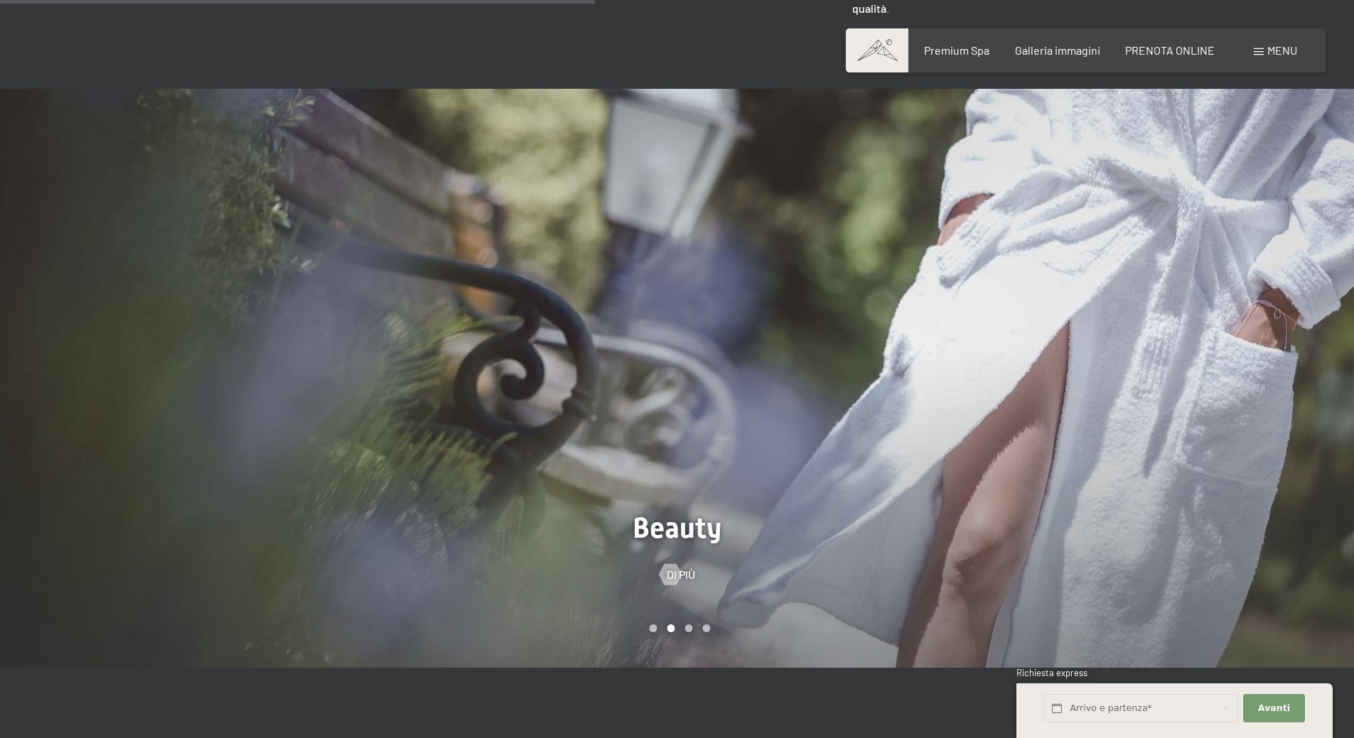
click at [1042, 330] on div at bounding box center [1015, 379] width 677 height 580
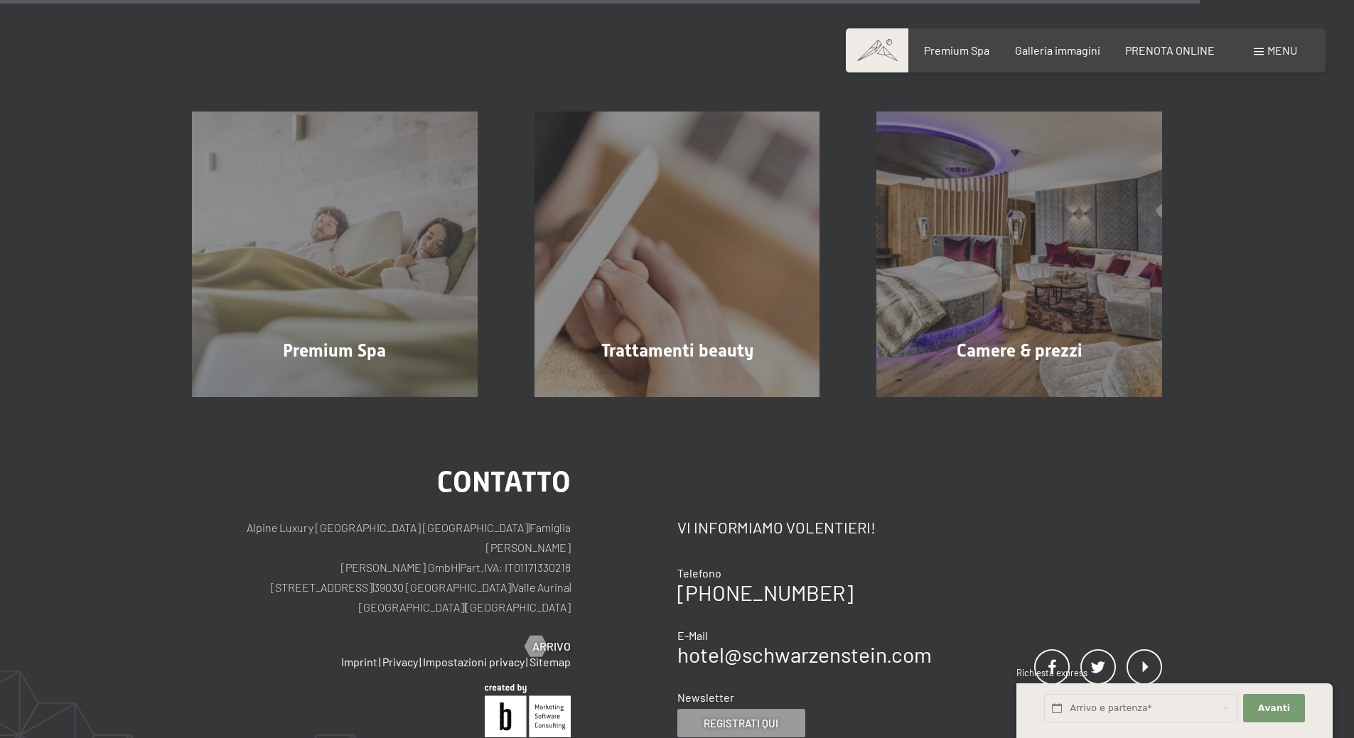
scroll to position [1777, 0]
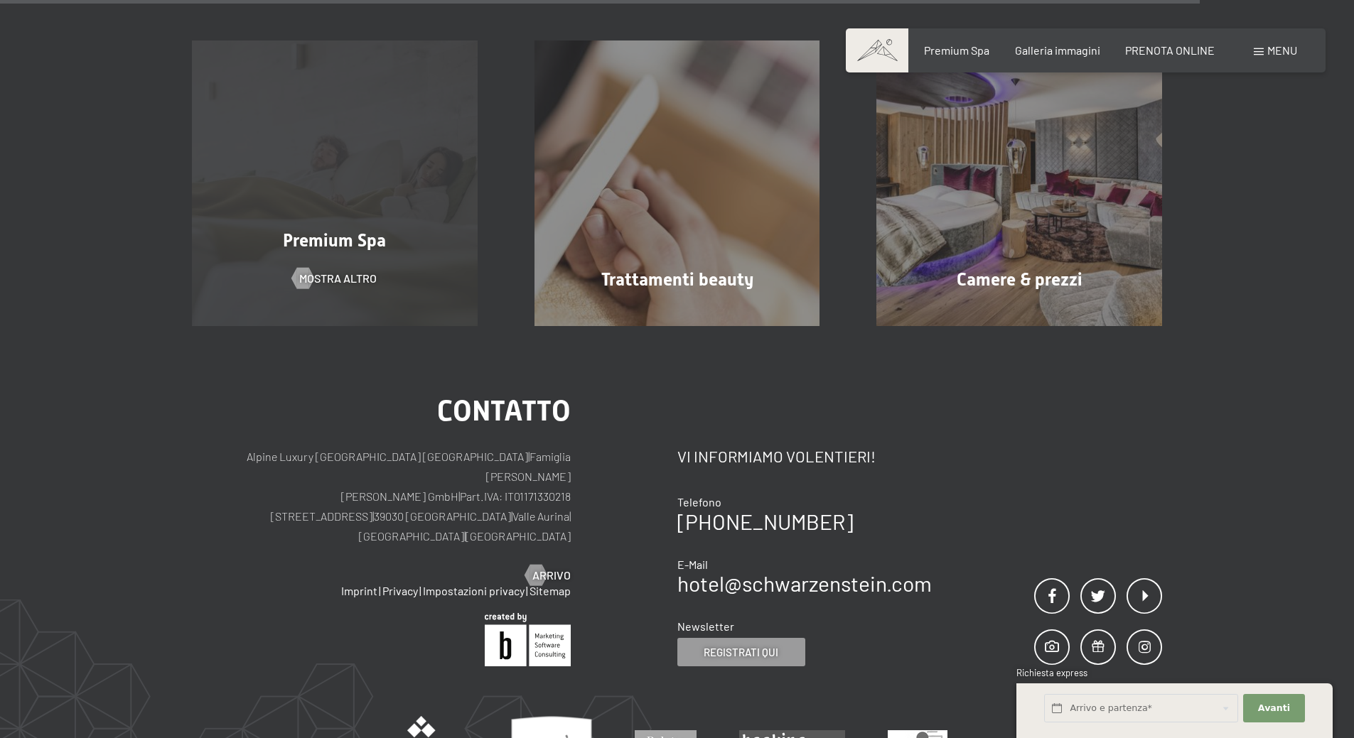
click at [357, 230] on span "Premium Spa" at bounding box center [334, 240] width 103 height 21
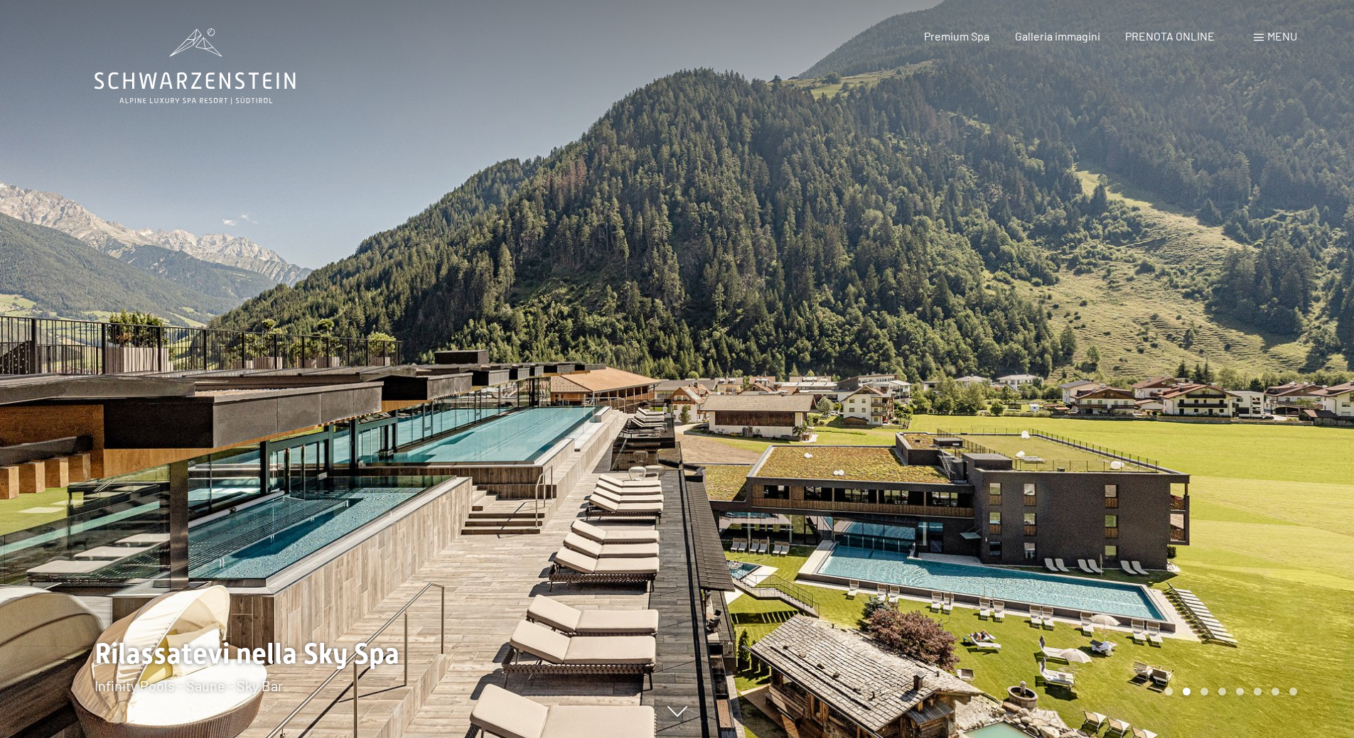
click at [1134, 396] on div at bounding box center [1015, 369] width 677 height 738
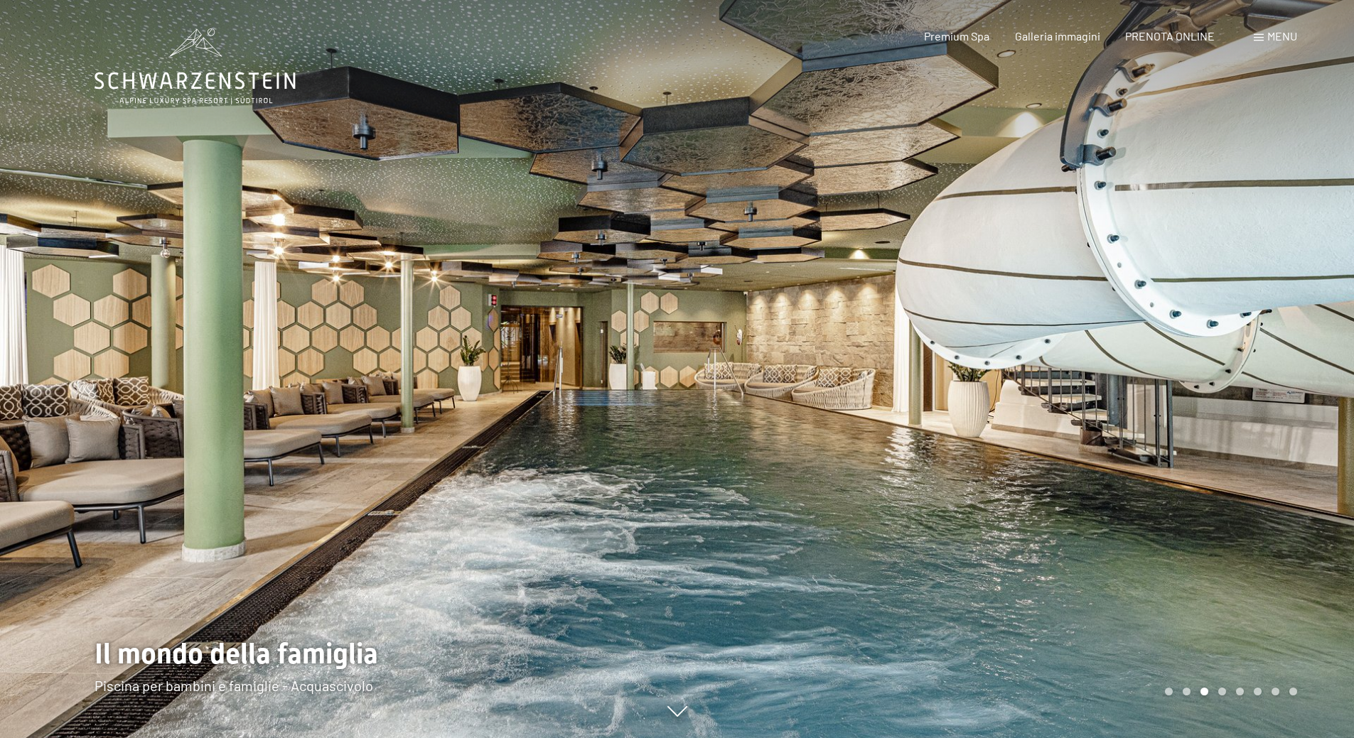
click at [1095, 315] on div at bounding box center [1015, 369] width 677 height 738
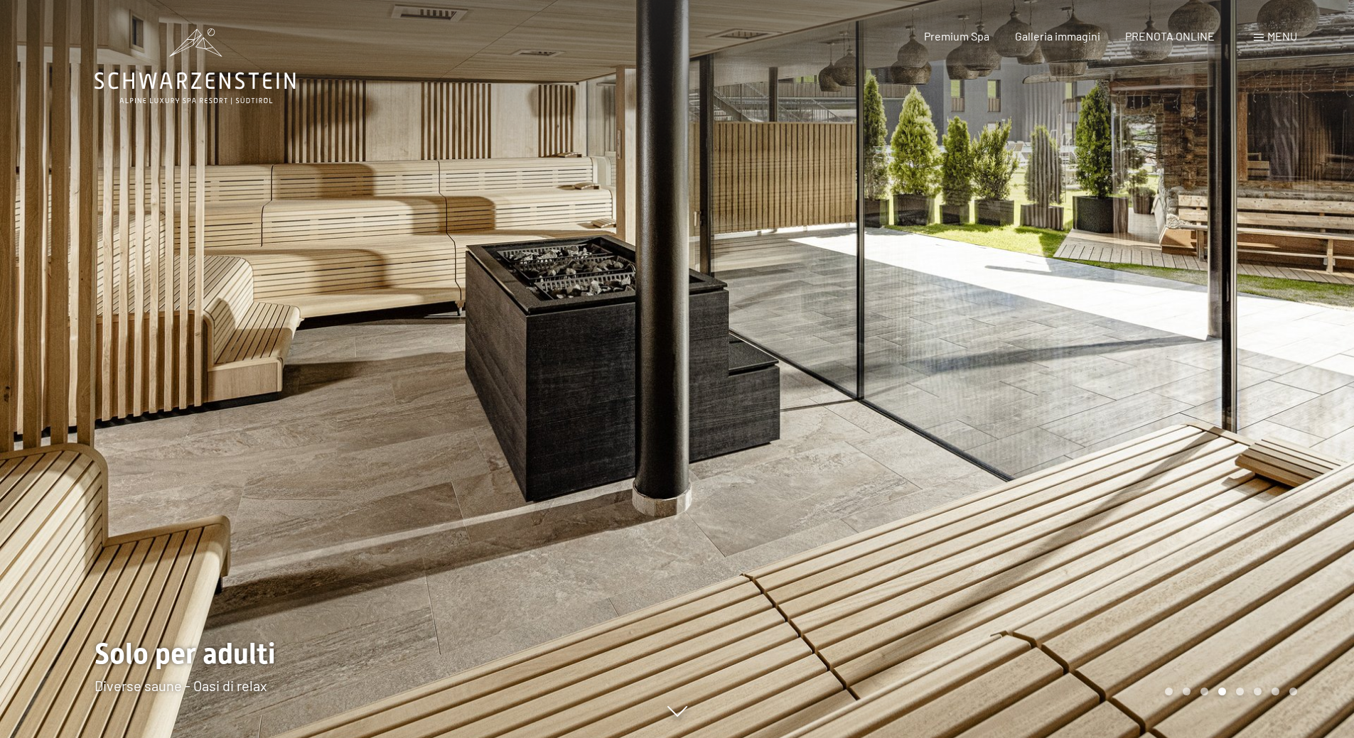
click at [1095, 335] on div at bounding box center [1015, 369] width 677 height 738
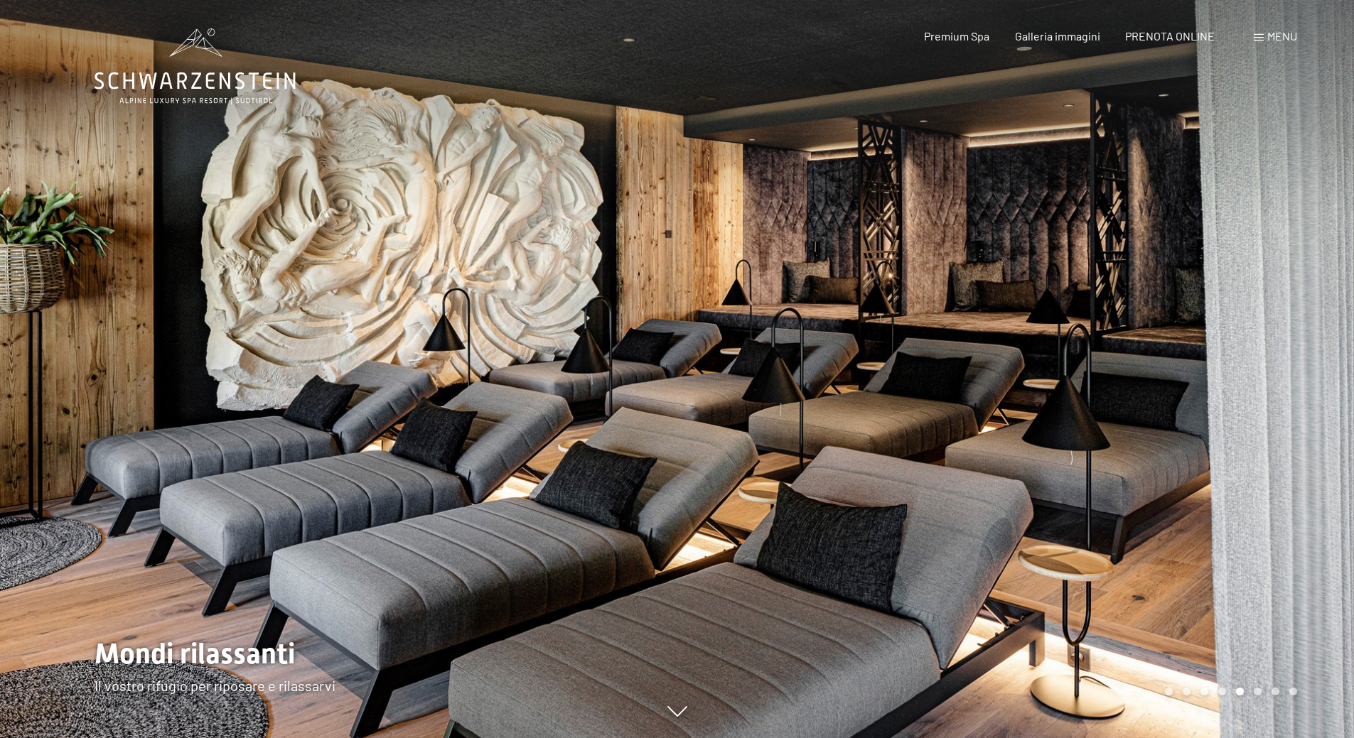
click at [1122, 345] on div at bounding box center [1015, 369] width 677 height 738
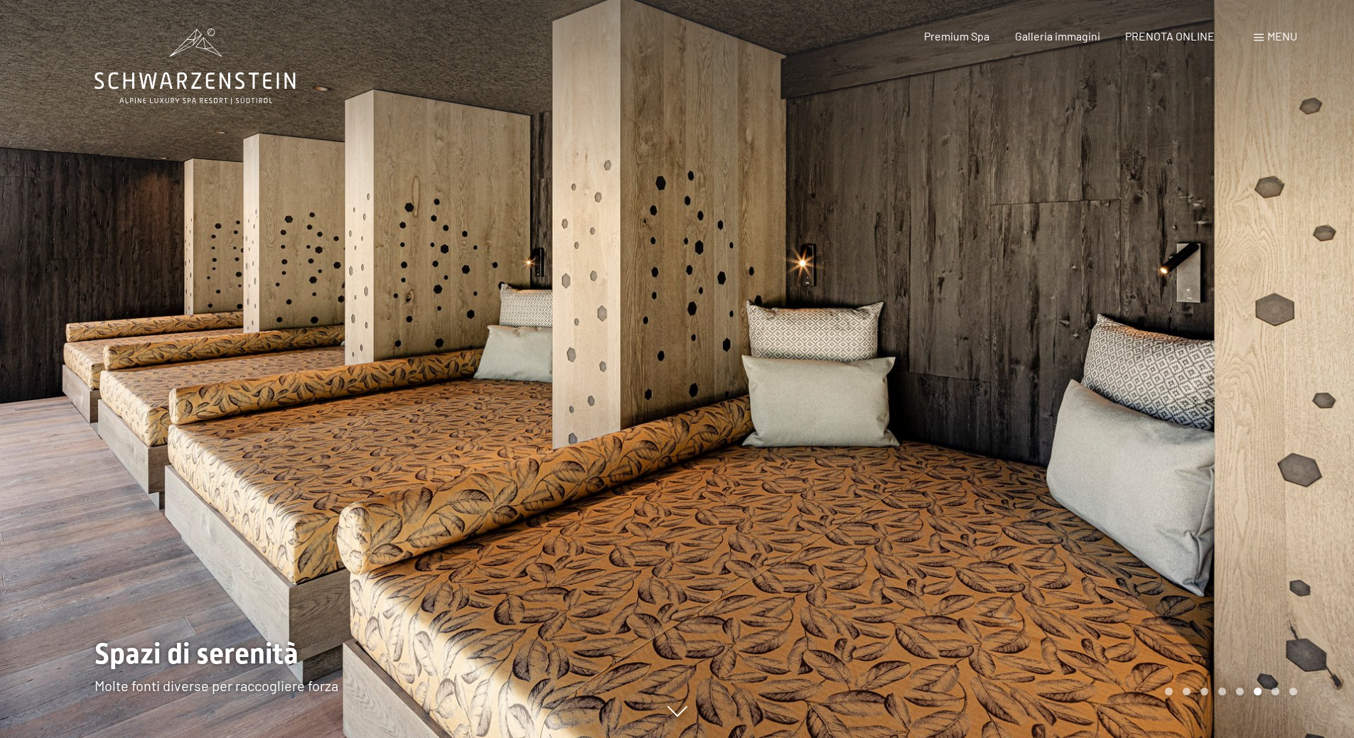
click at [1122, 345] on div at bounding box center [1015, 369] width 677 height 738
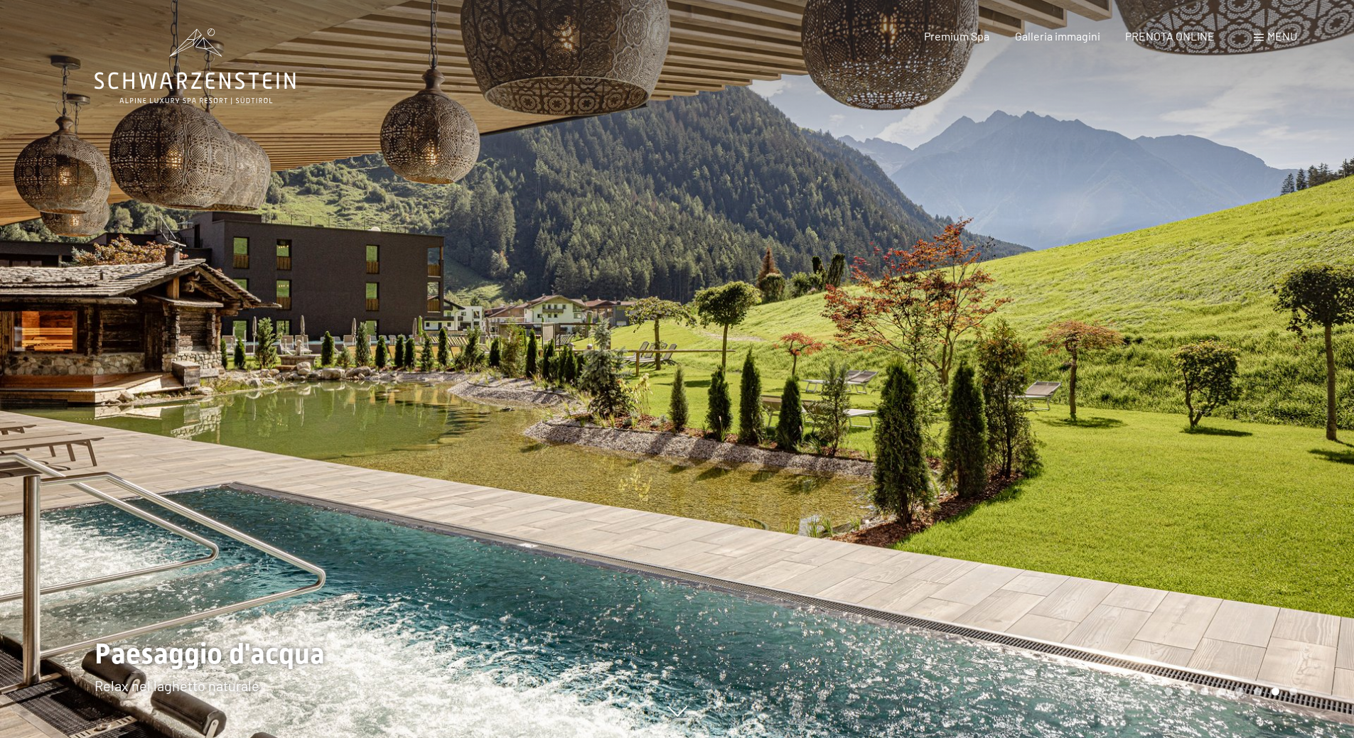
click at [1129, 384] on div at bounding box center [1015, 369] width 677 height 738
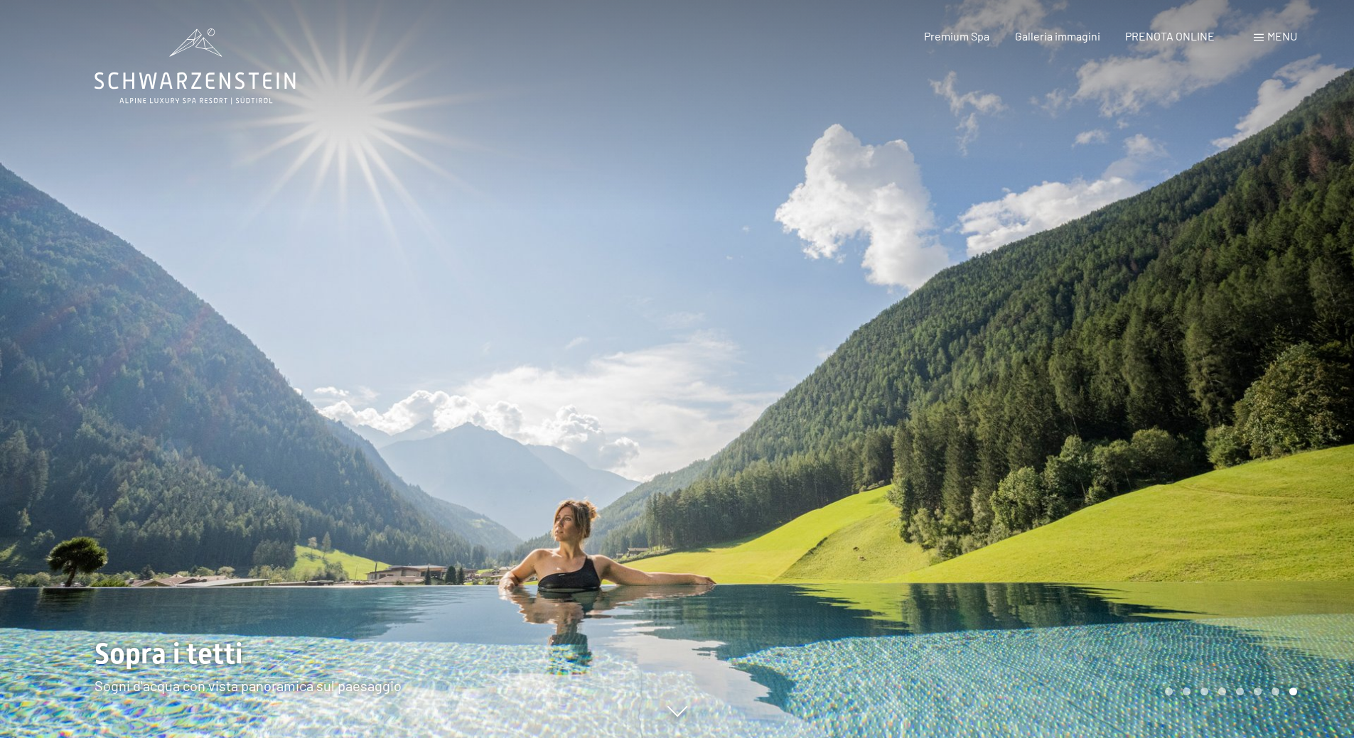
click at [1129, 384] on div at bounding box center [1015, 369] width 677 height 738
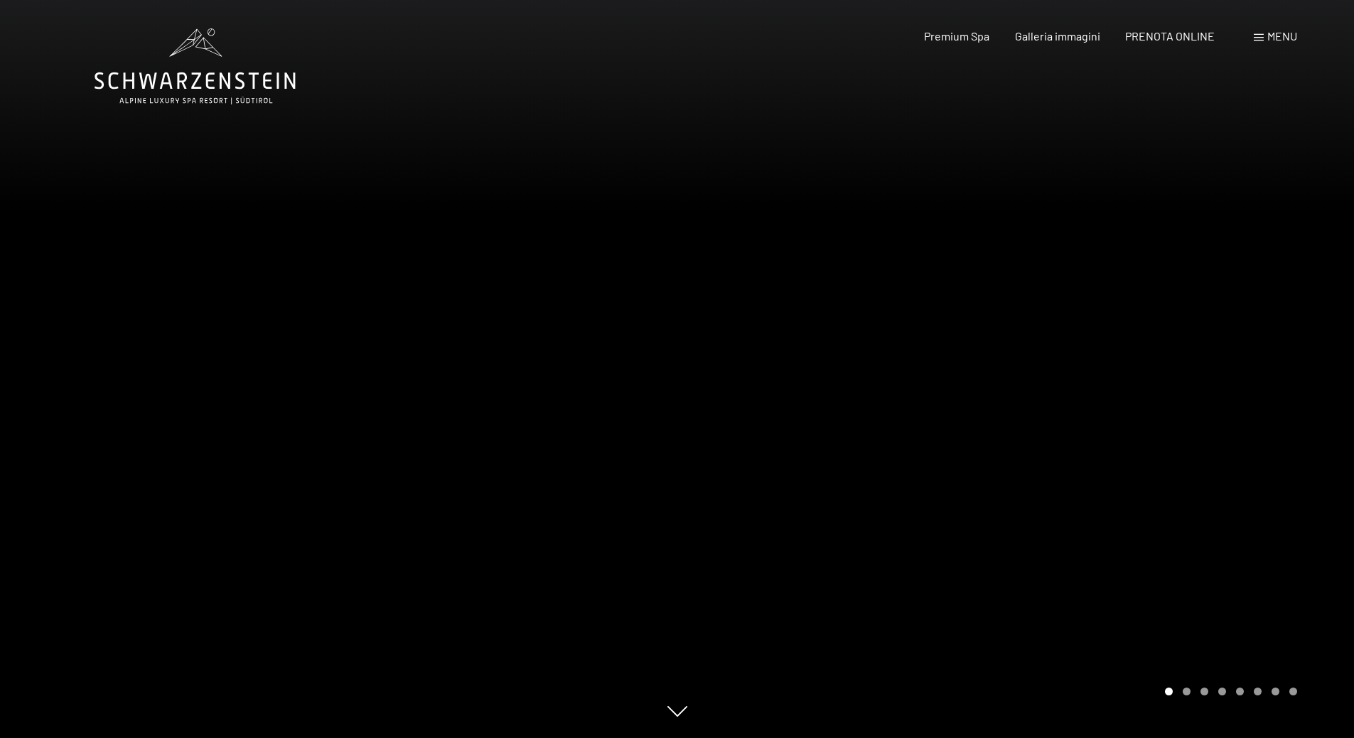
click at [1129, 384] on div at bounding box center [1015, 369] width 677 height 738
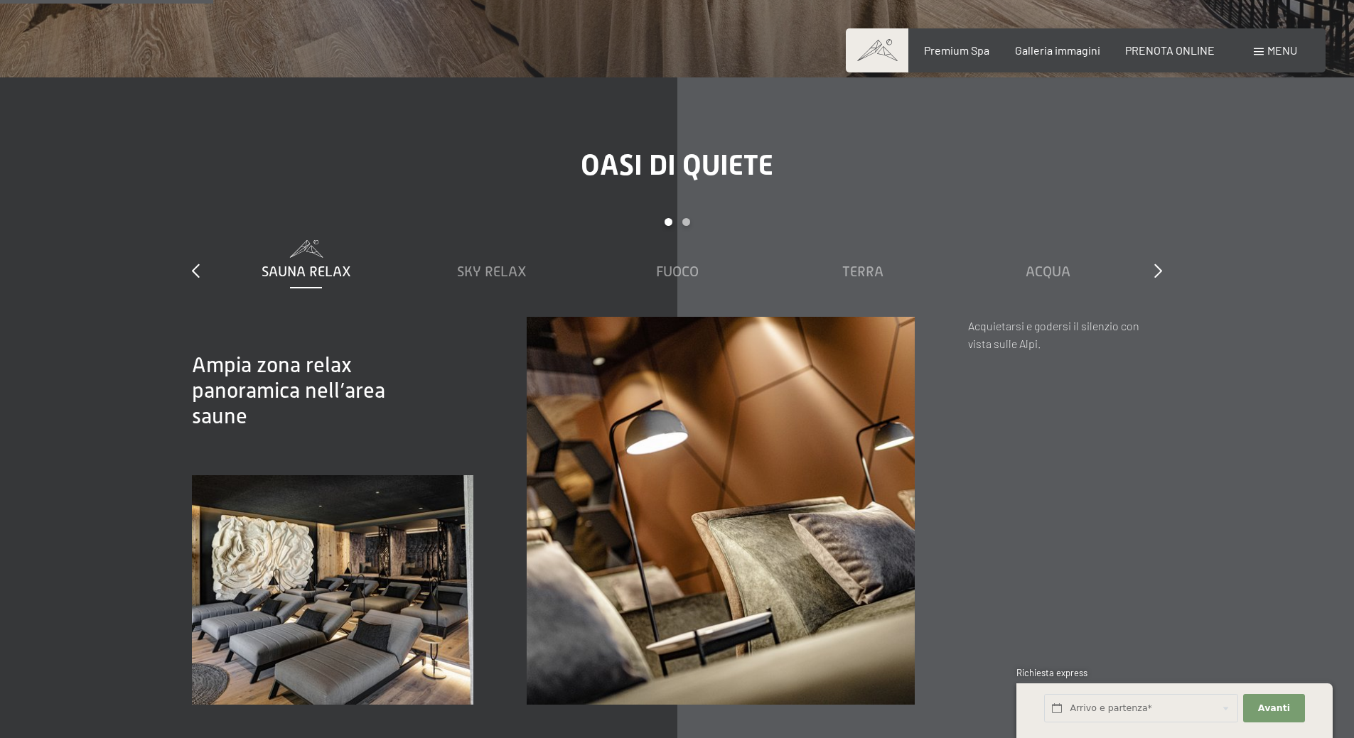
scroll to position [1706, 0]
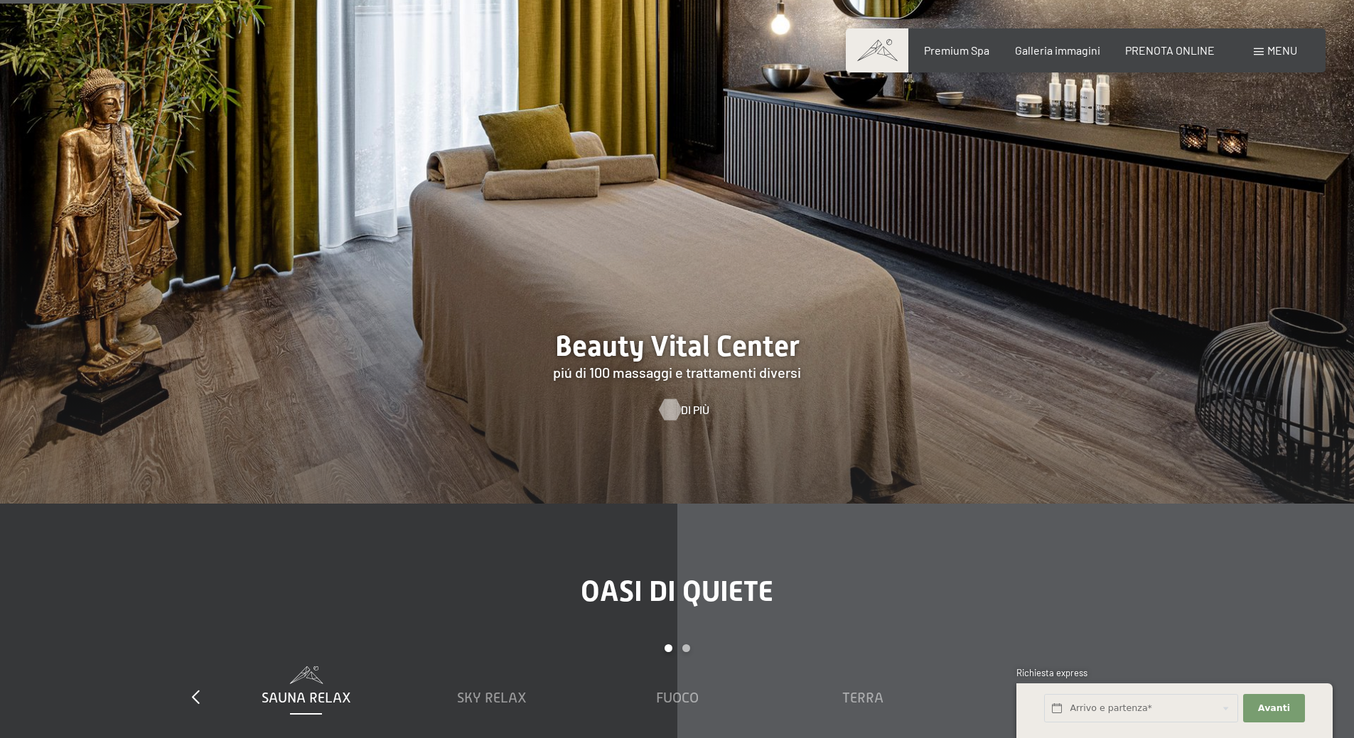
click at [681, 407] on span "Di più" at bounding box center [695, 410] width 28 height 16
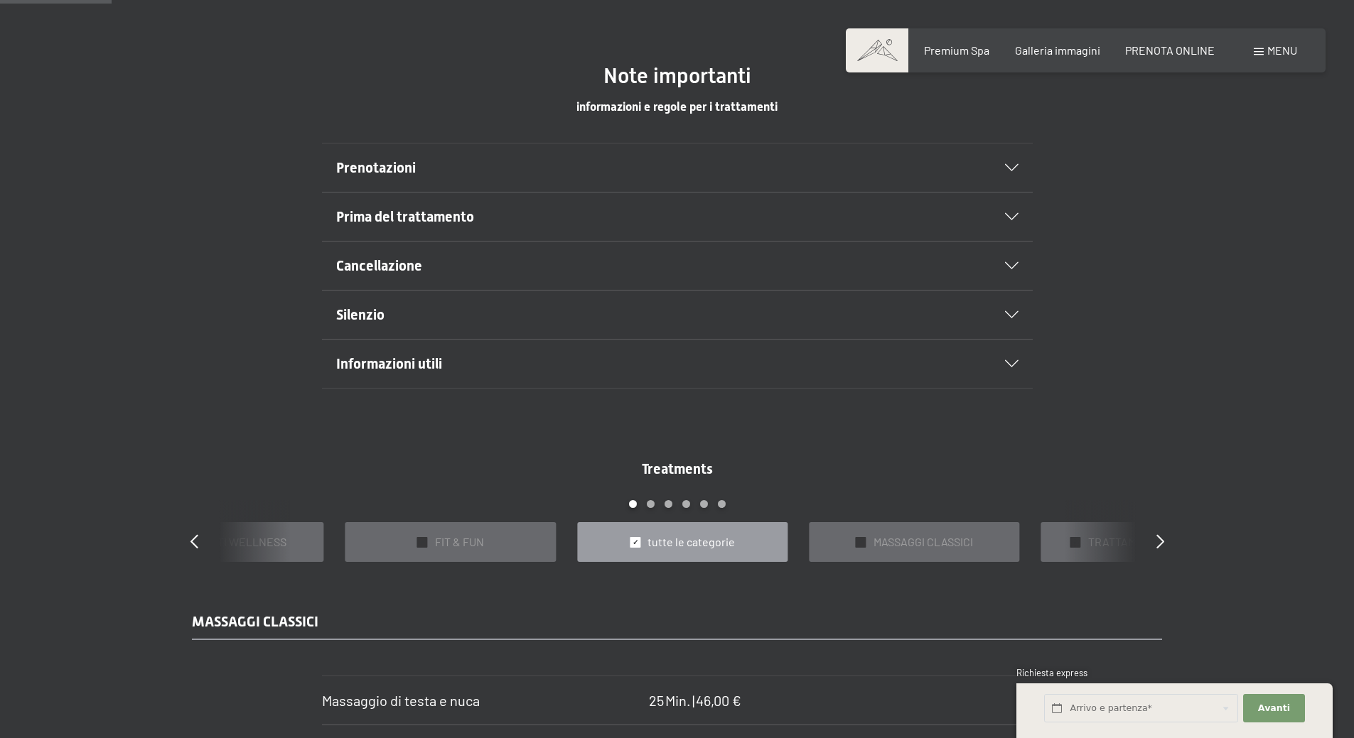
click at [651, 164] on h2 "Prenotazioni" at bounding box center [643, 168] width 614 height 20
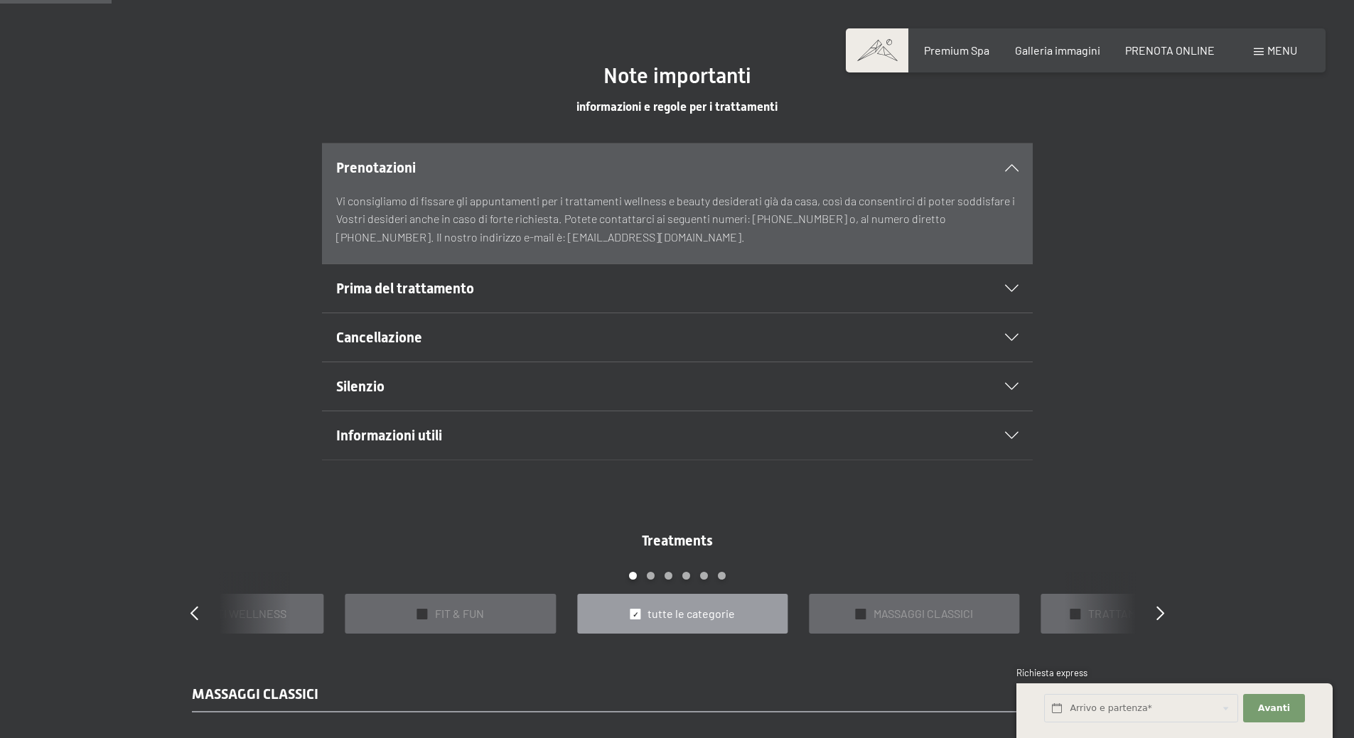
click at [679, 301] on div "Prima del trattamento" at bounding box center [677, 288] width 682 height 48
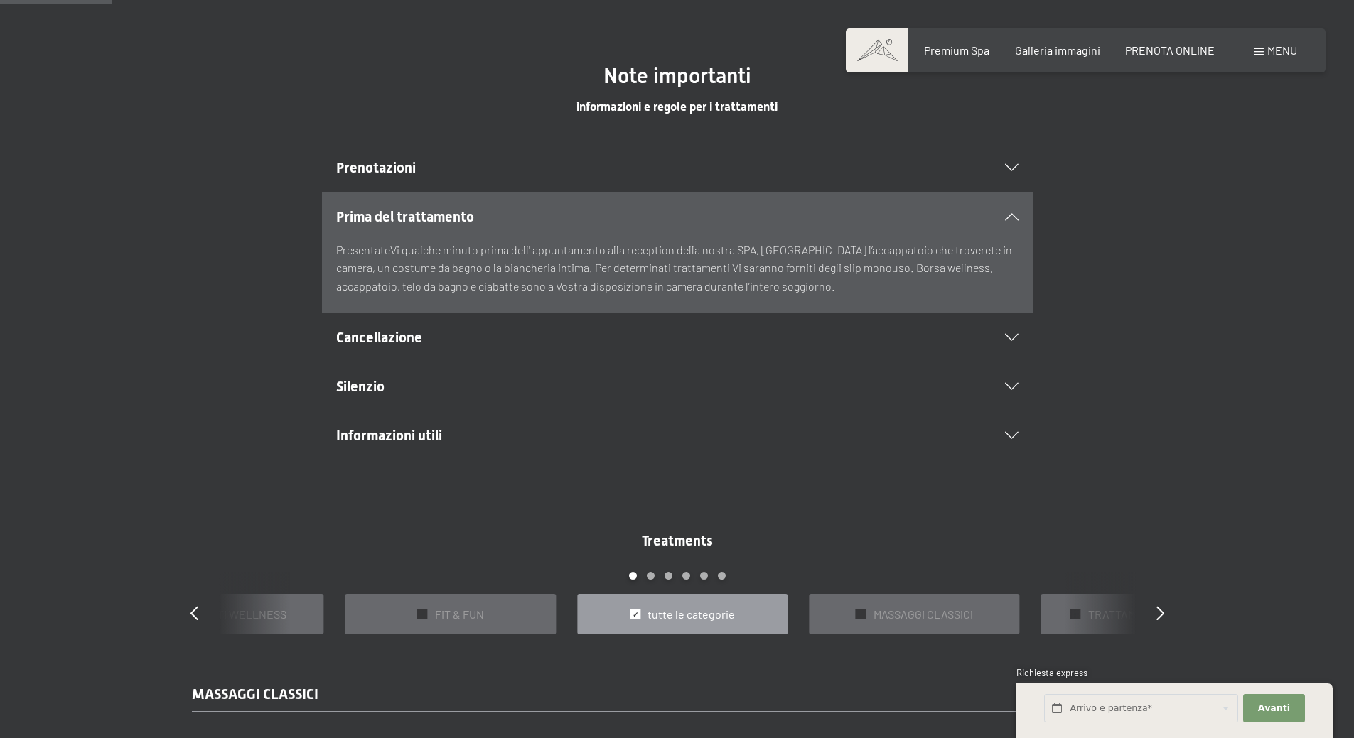
click at [657, 387] on h2 "Silenzio" at bounding box center [643, 387] width 614 height 20
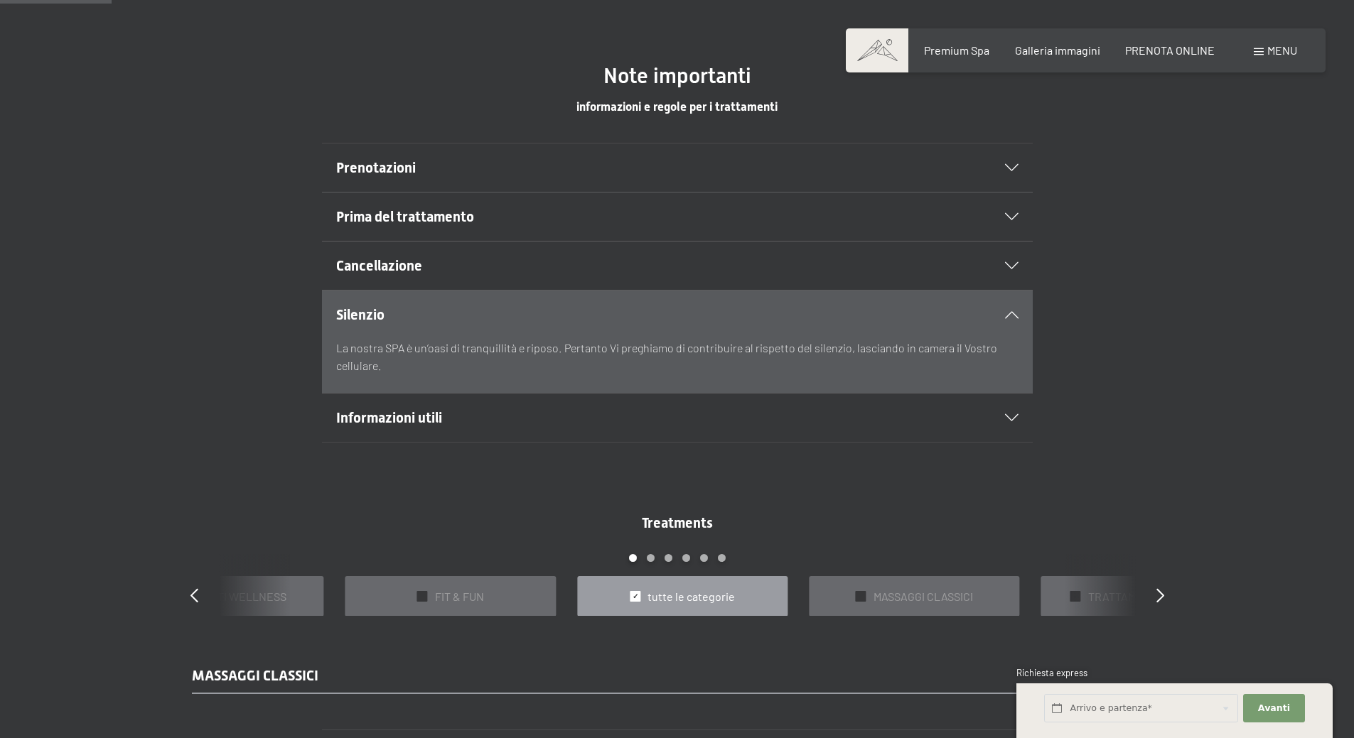
click at [653, 227] on div "Prima del trattamento" at bounding box center [677, 217] width 682 height 48
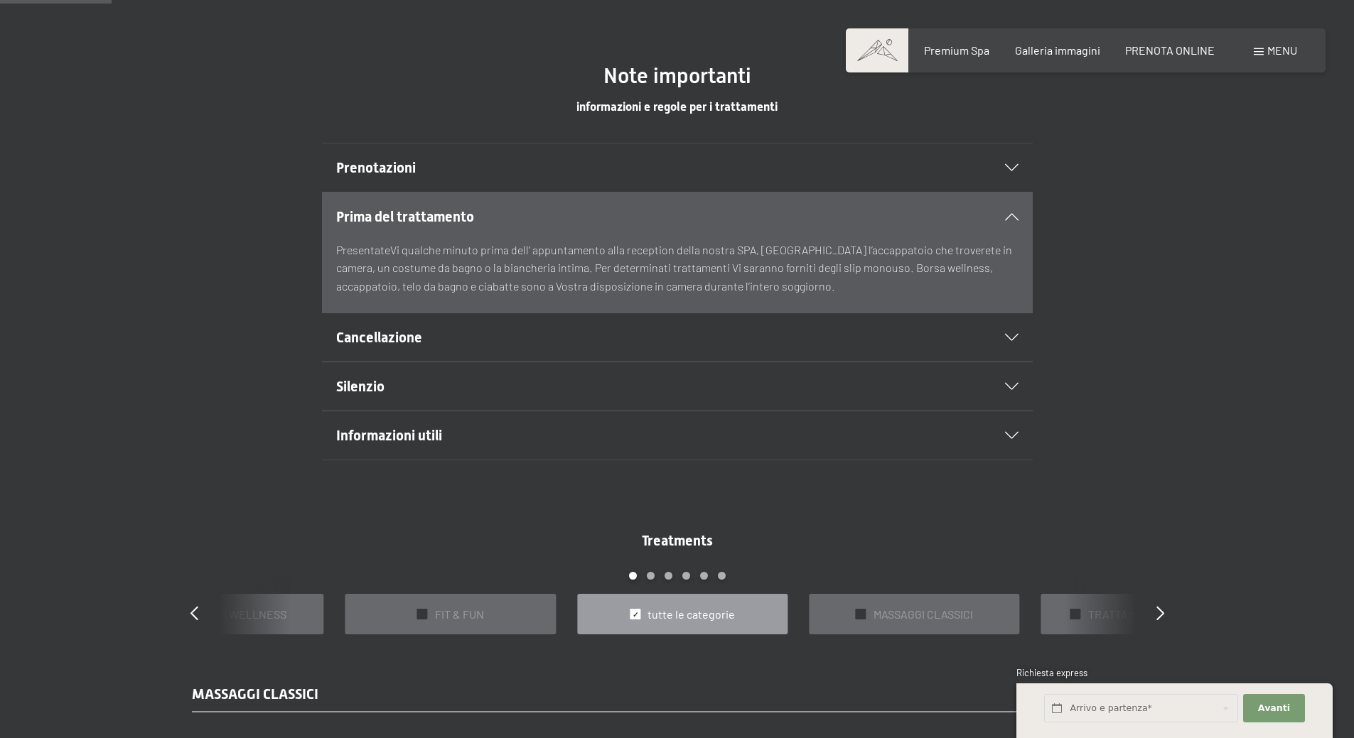
click at [653, 188] on div "Prenotazioni" at bounding box center [677, 168] width 682 height 48
